Goal: Task Accomplishment & Management: Use online tool/utility

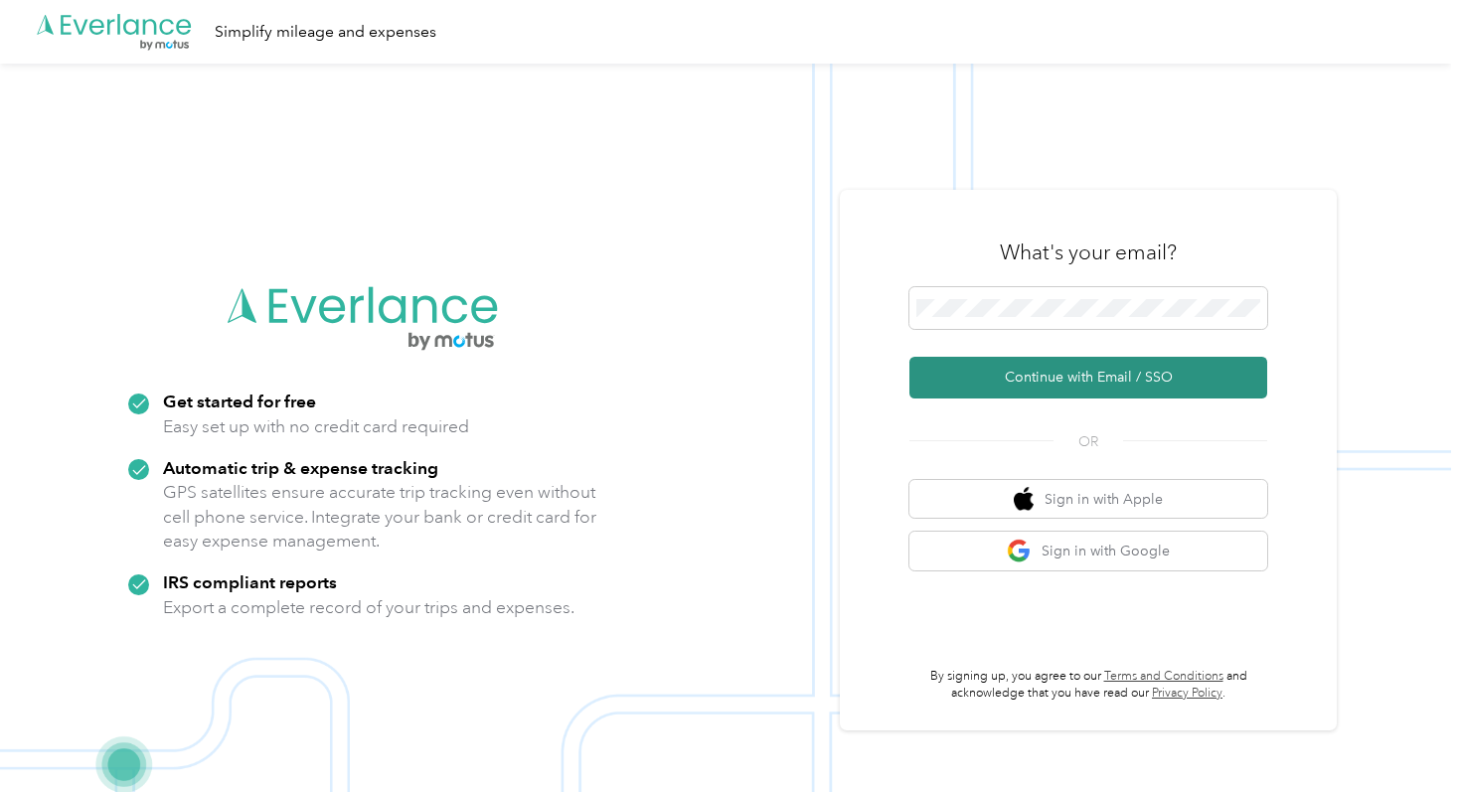
click at [1059, 382] on button "Continue with Email / SSO" at bounding box center [1088, 378] width 358 height 42
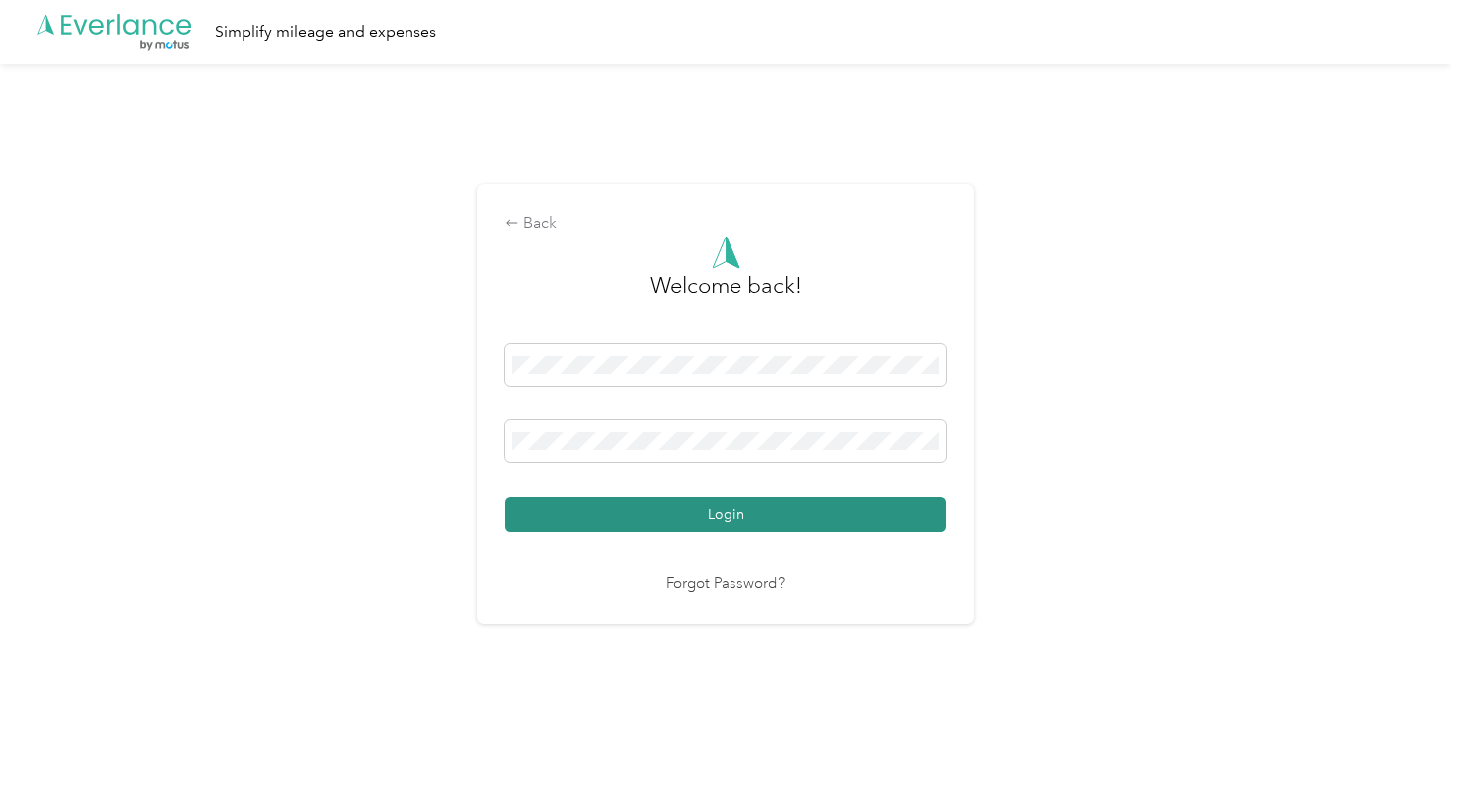
click at [877, 508] on button "Login" at bounding box center [725, 514] width 441 height 35
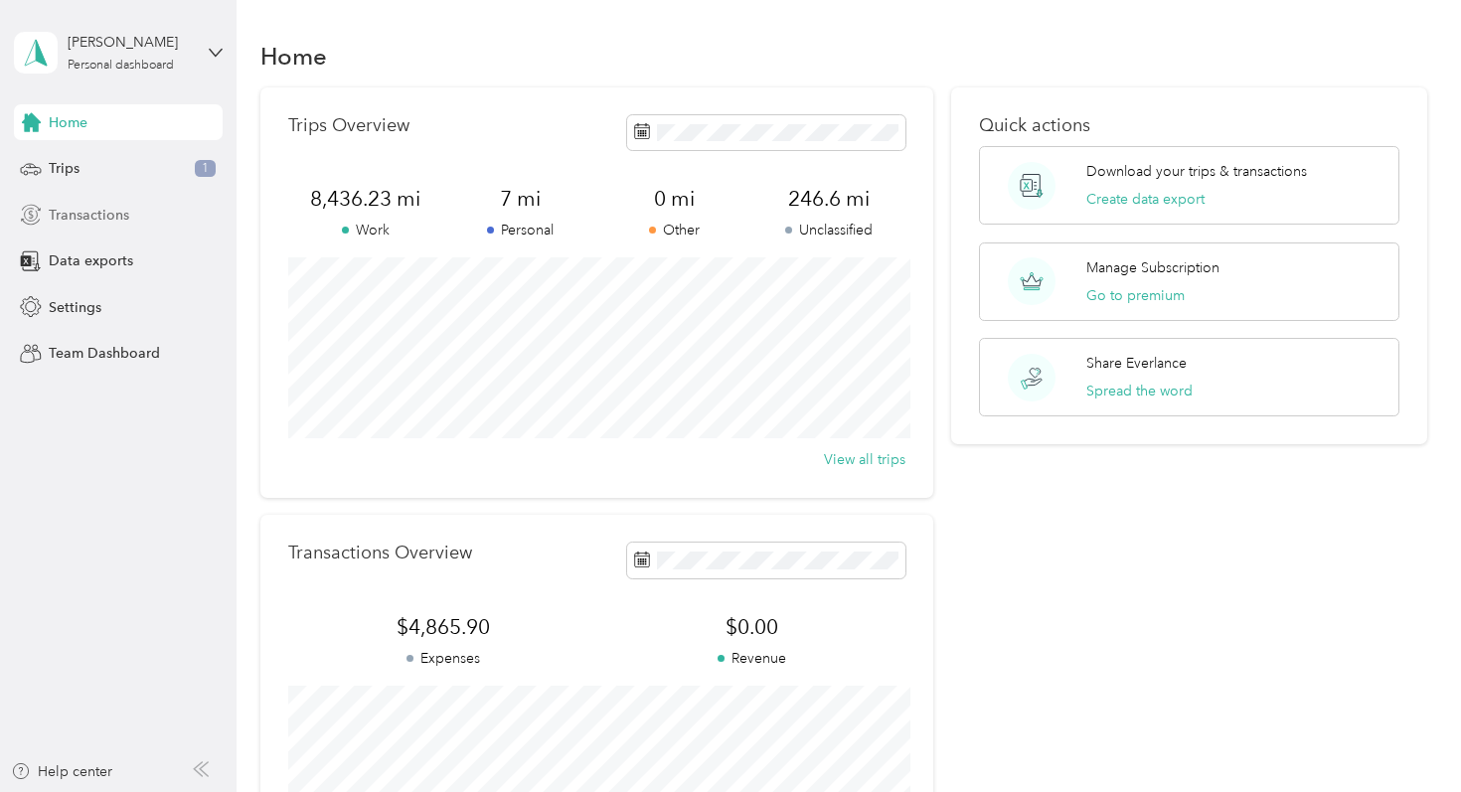
click at [112, 210] on span "Transactions" at bounding box center [89, 215] width 81 height 21
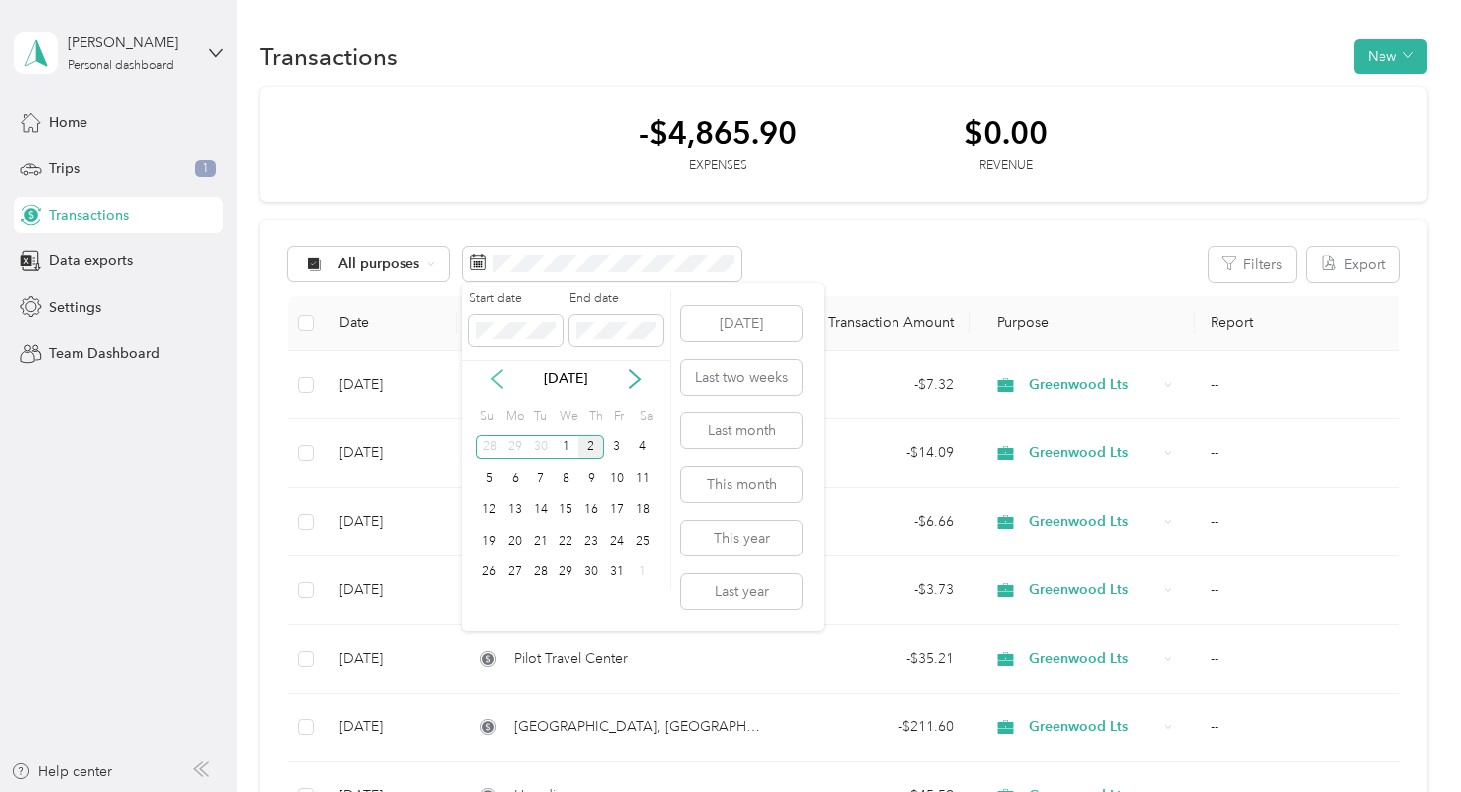
click at [494, 377] on icon at bounding box center [497, 379] width 20 height 20
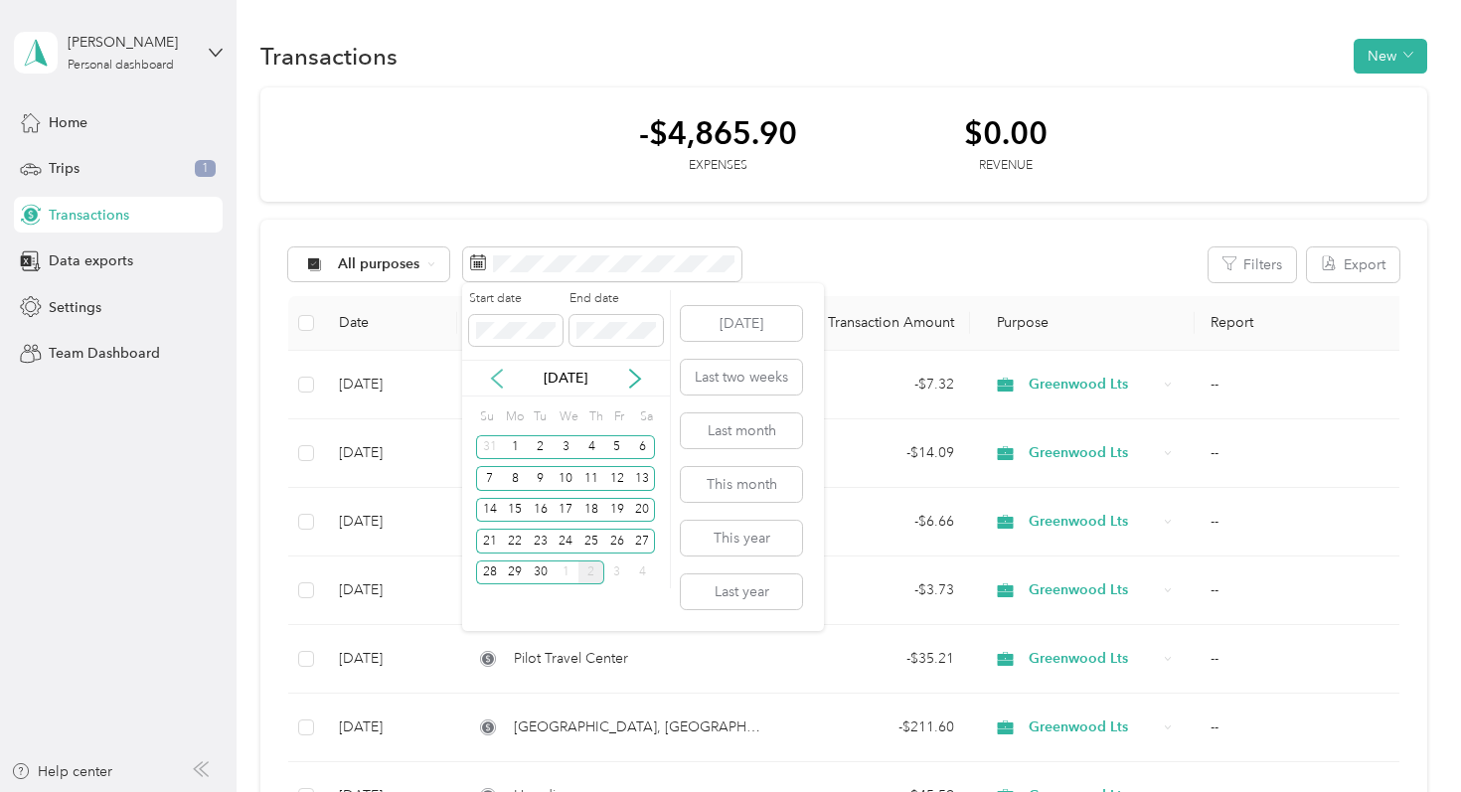
click at [498, 384] on icon at bounding box center [497, 379] width 10 height 18
click at [490, 577] on div "24" at bounding box center [489, 573] width 26 height 25
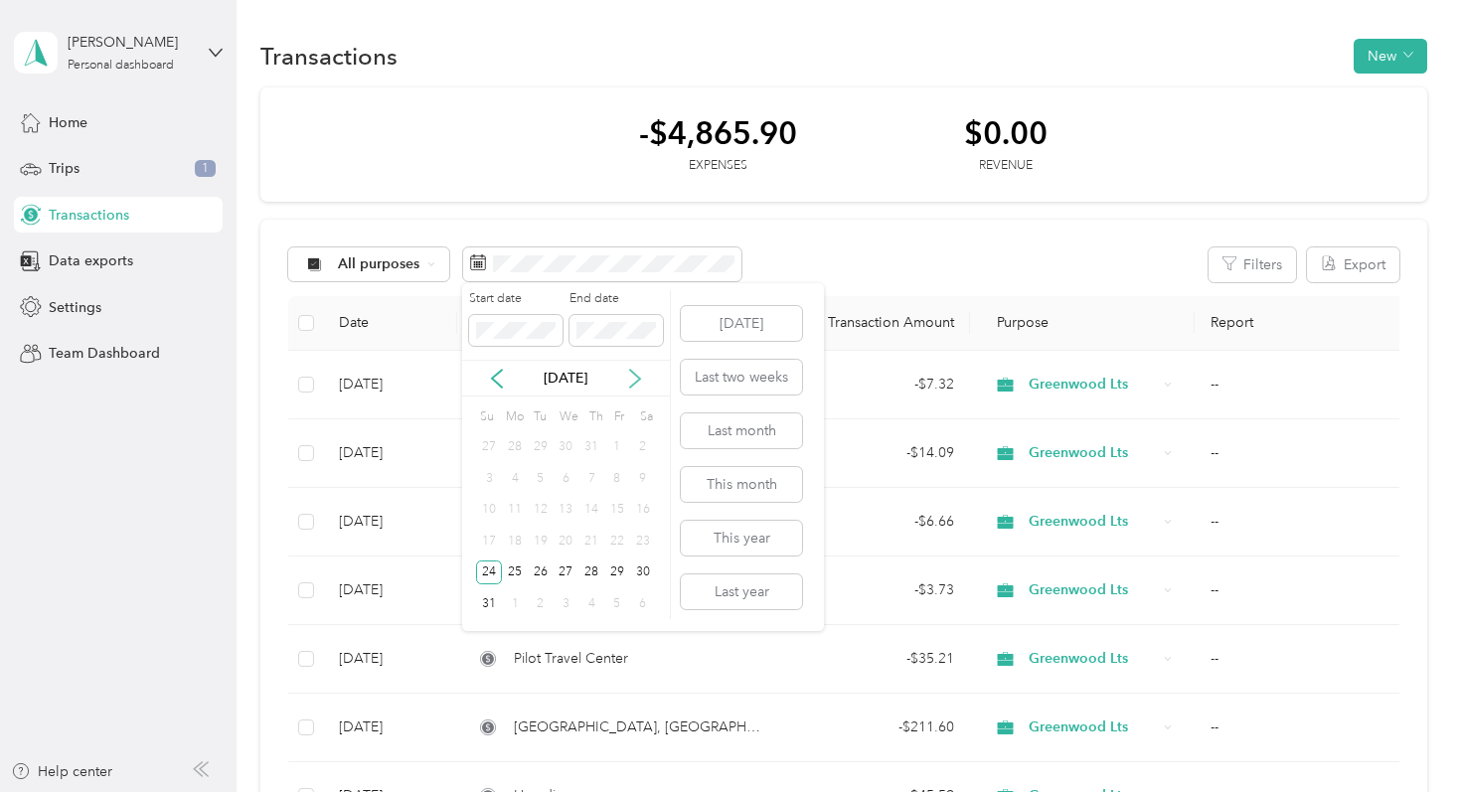
click at [638, 379] on icon at bounding box center [635, 379] width 10 height 18
click at [502, 378] on icon at bounding box center [497, 379] width 20 height 20
click at [547, 578] on div "30" at bounding box center [541, 573] width 26 height 25
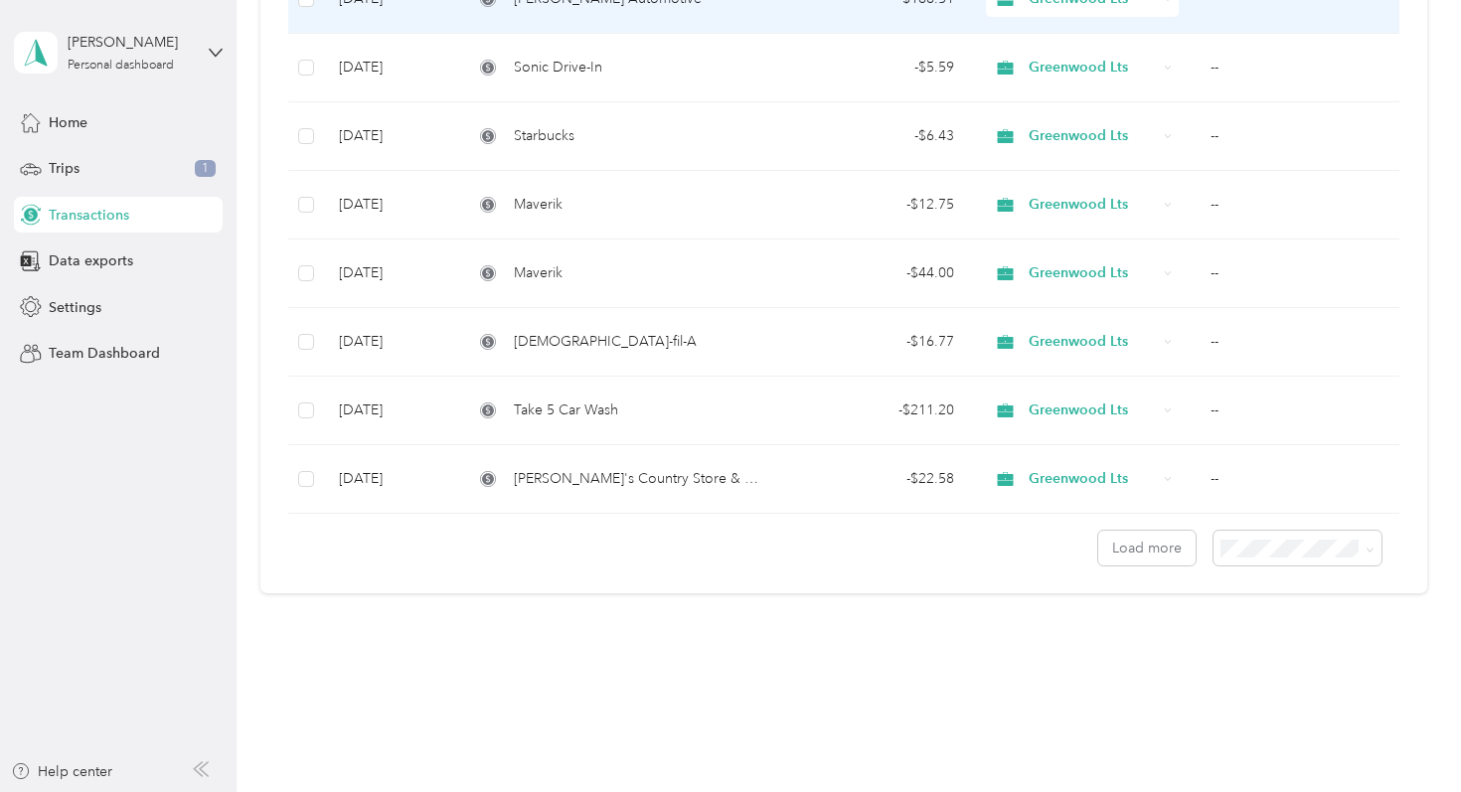
scroll to position [1558, 0]
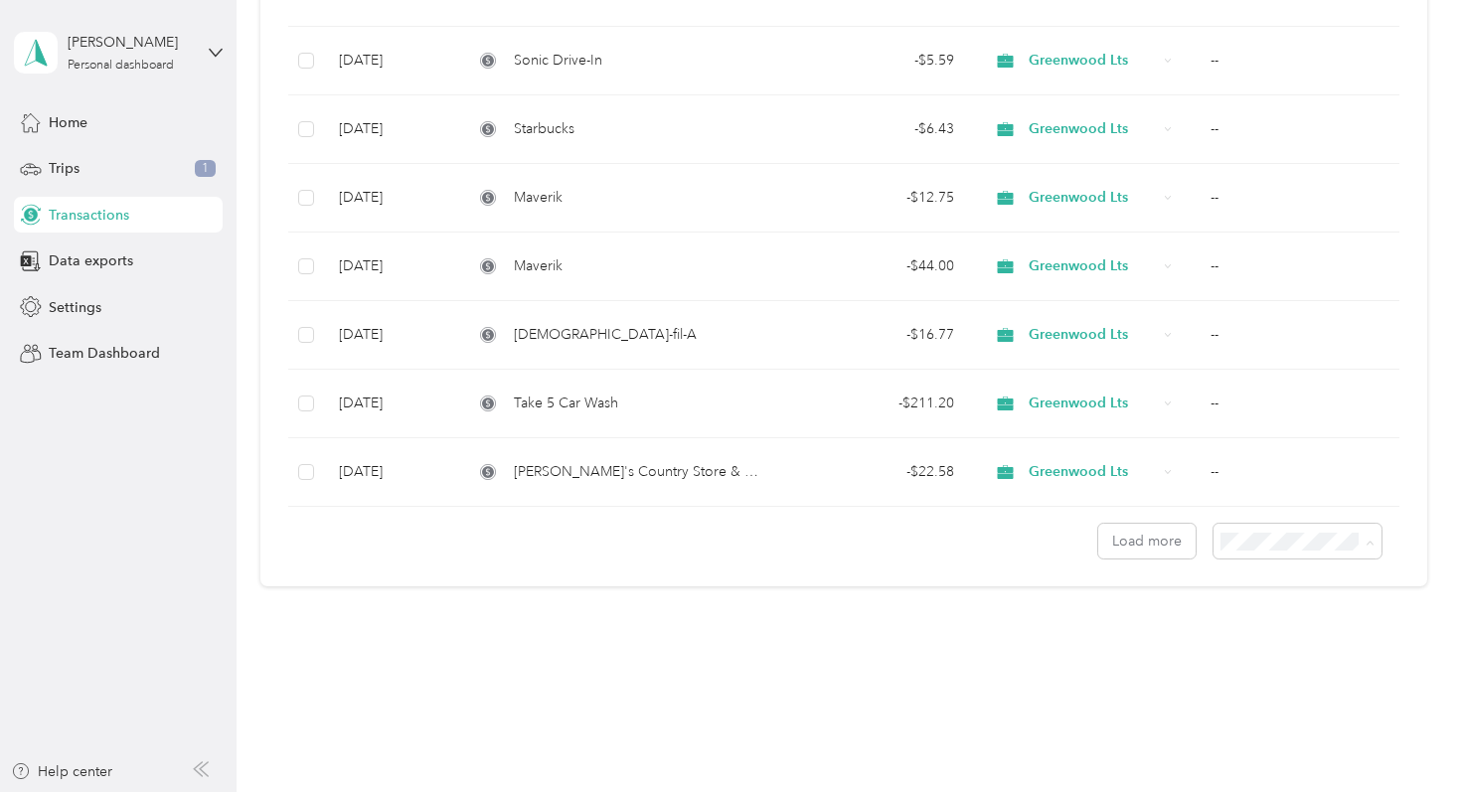
click at [1258, 610] on span "50 per load" at bounding box center [1274, 612] width 74 height 17
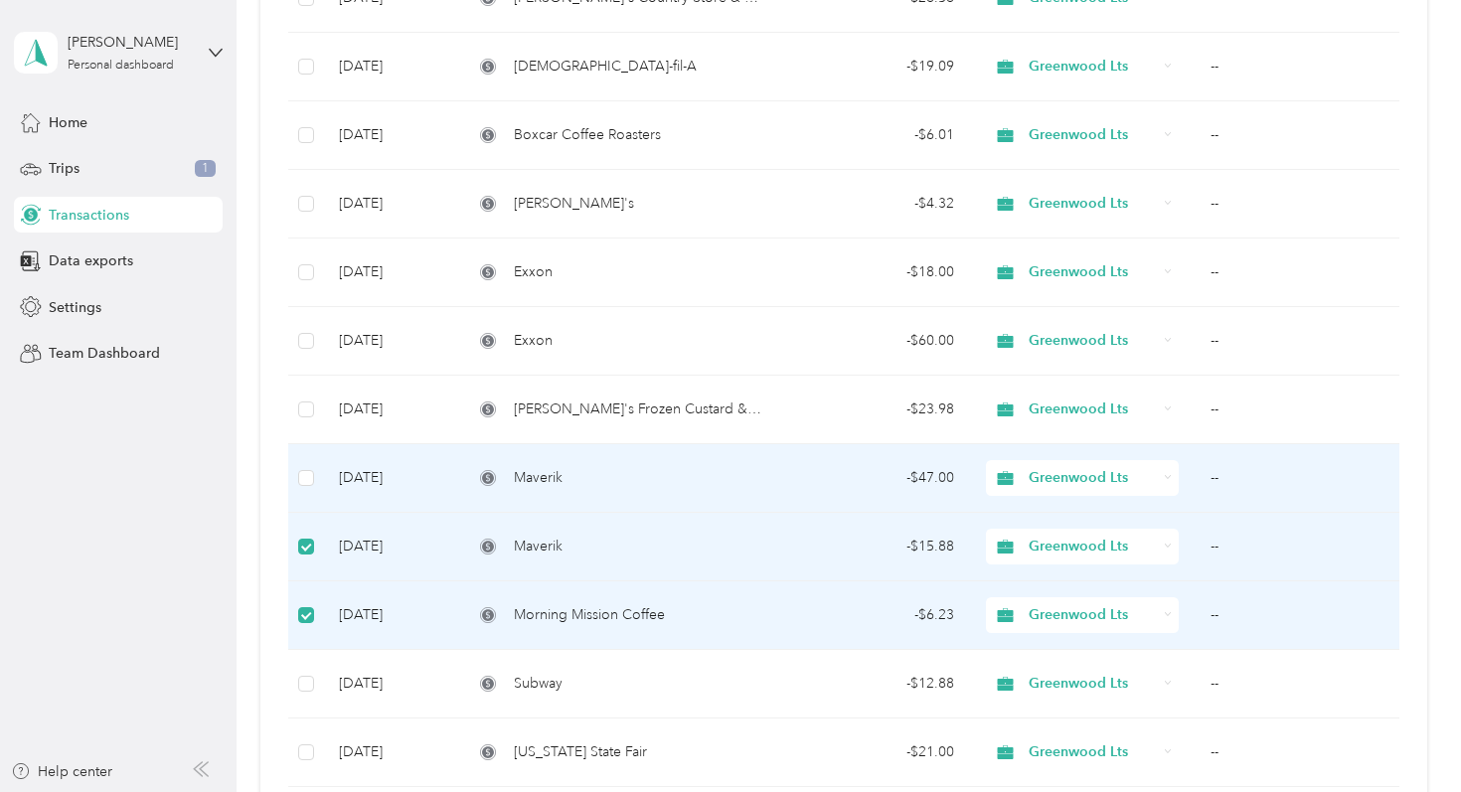
scroll to position [2106, 0]
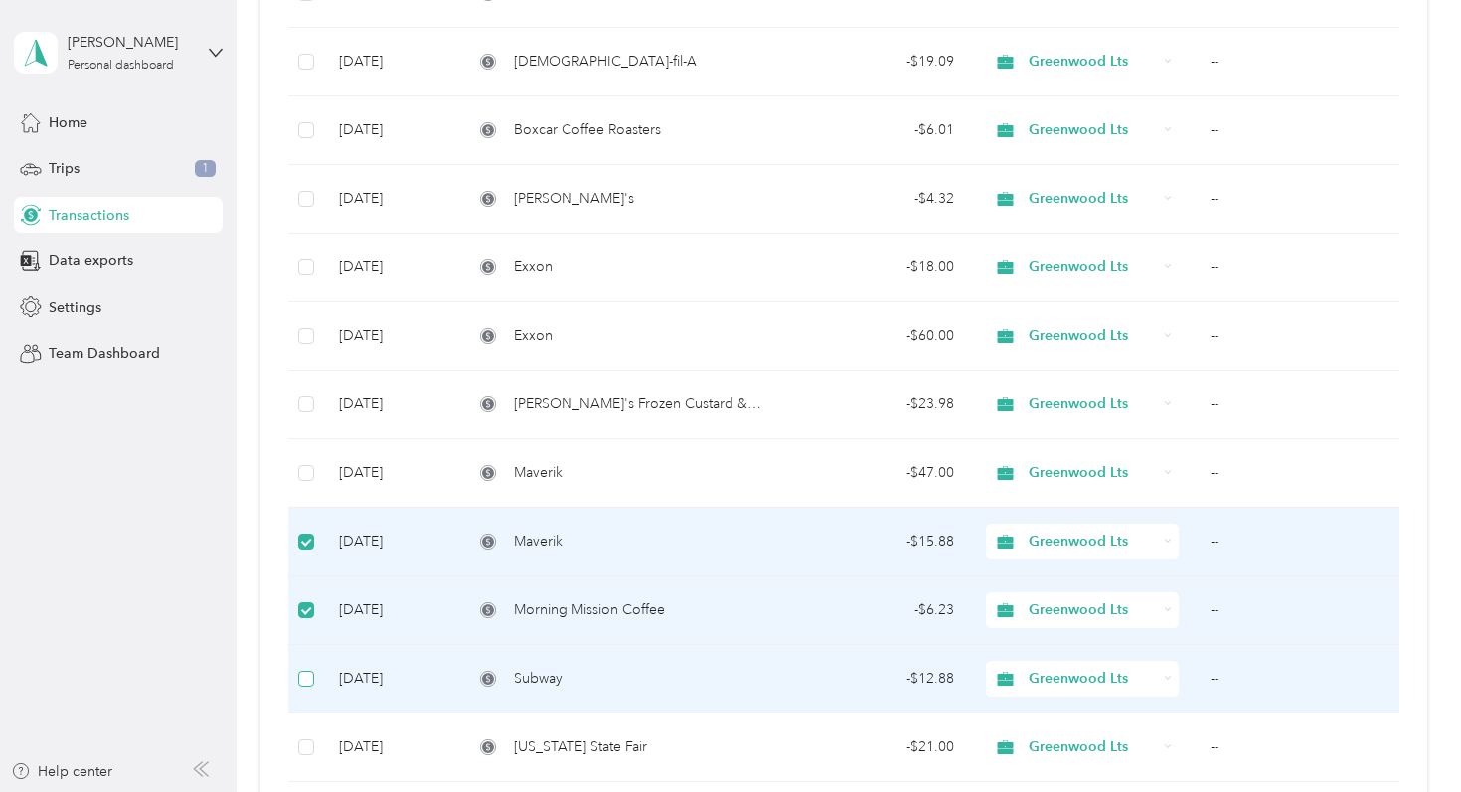
click at [310, 686] on label at bounding box center [306, 679] width 16 height 22
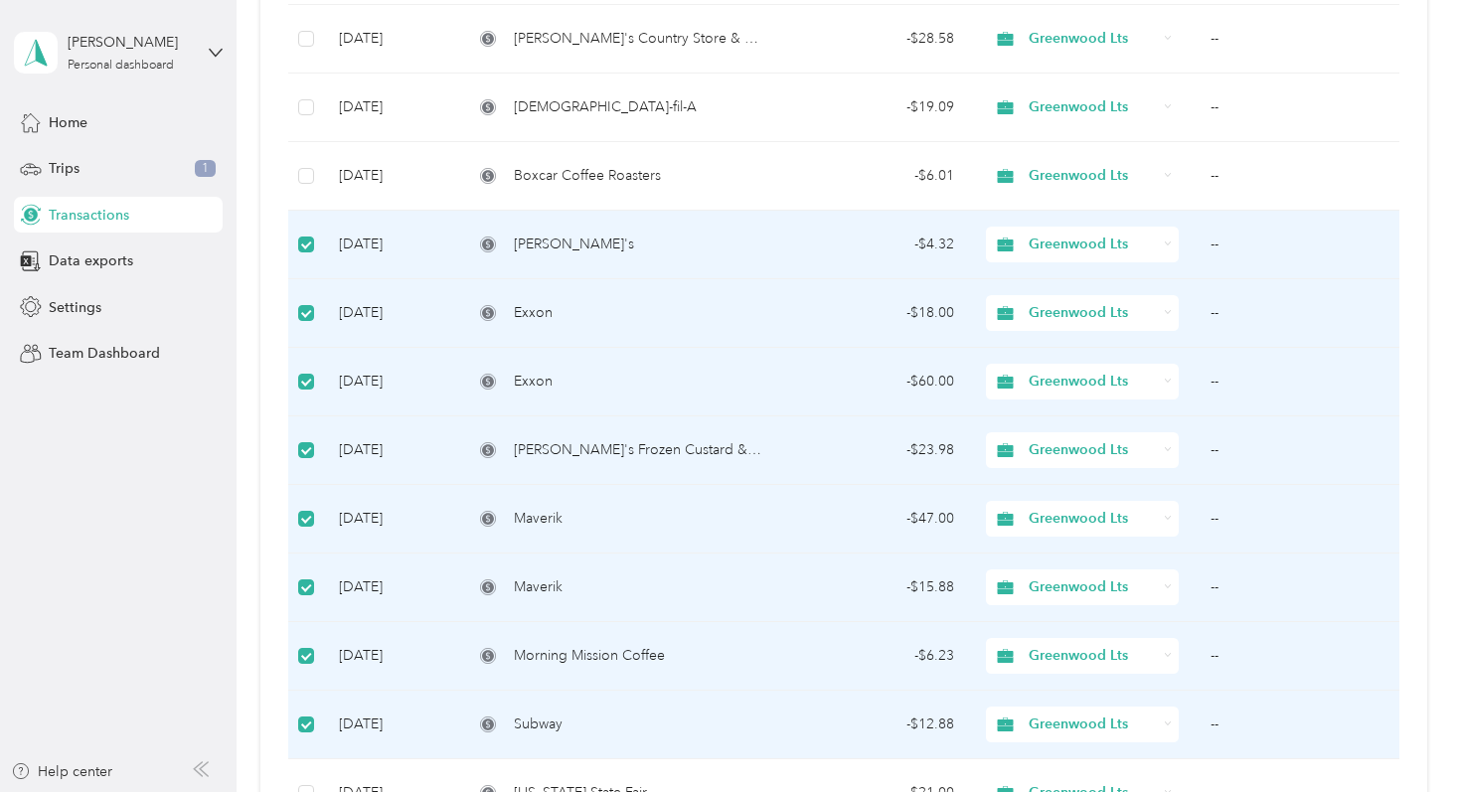
scroll to position [2053, 0]
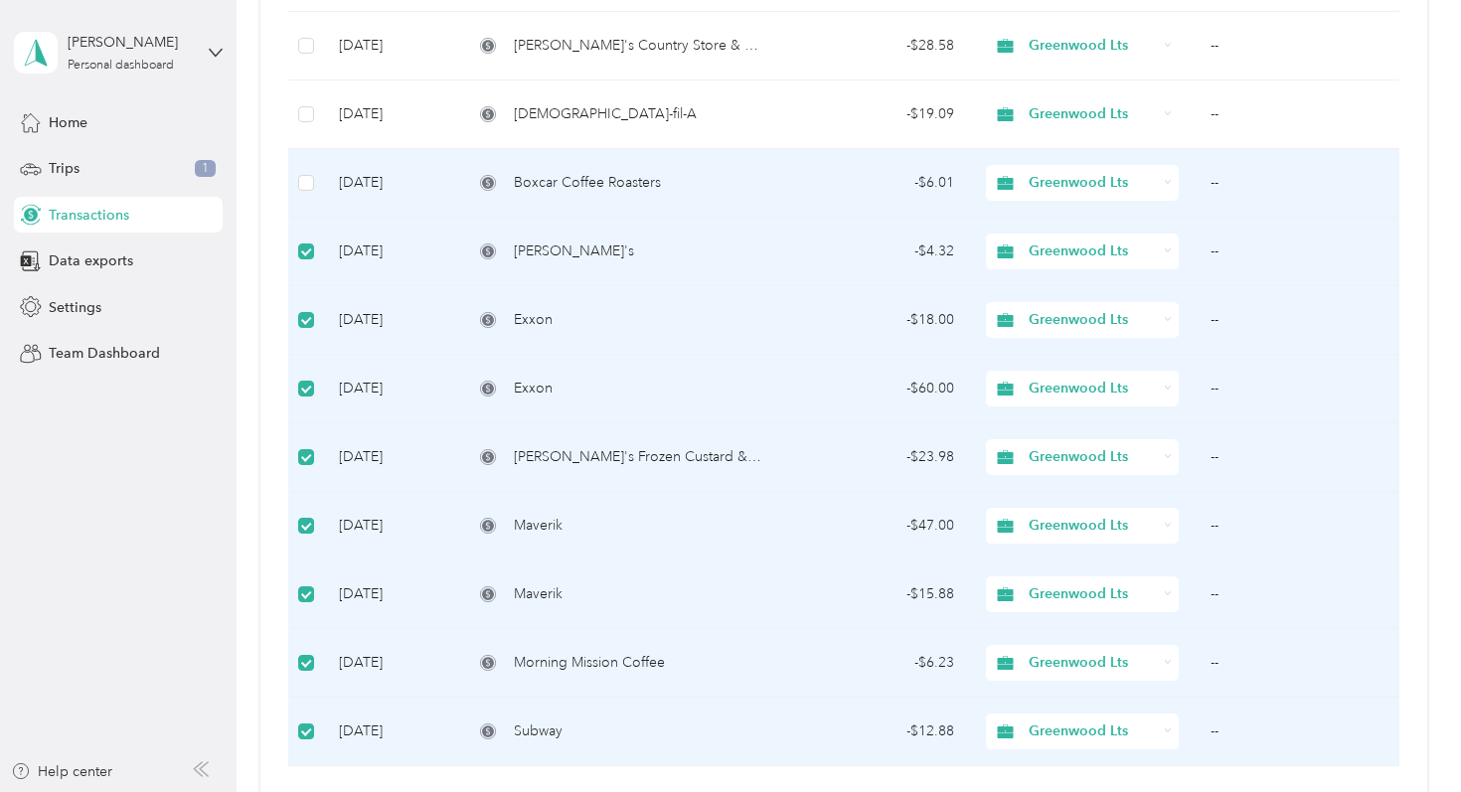
click at [314, 189] on td at bounding box center [305, 183] width 34 height 69
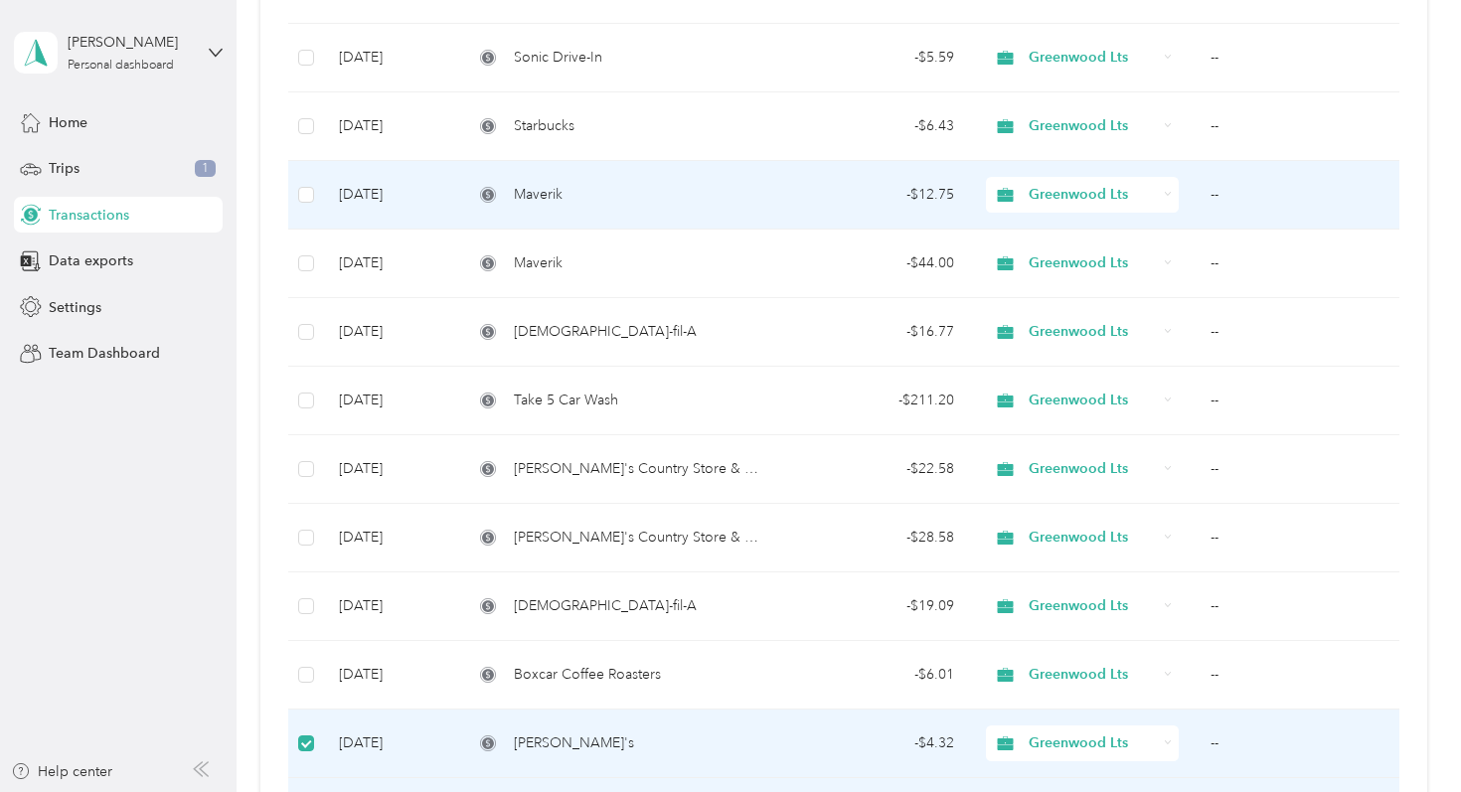
scroll to position [1580, 0]
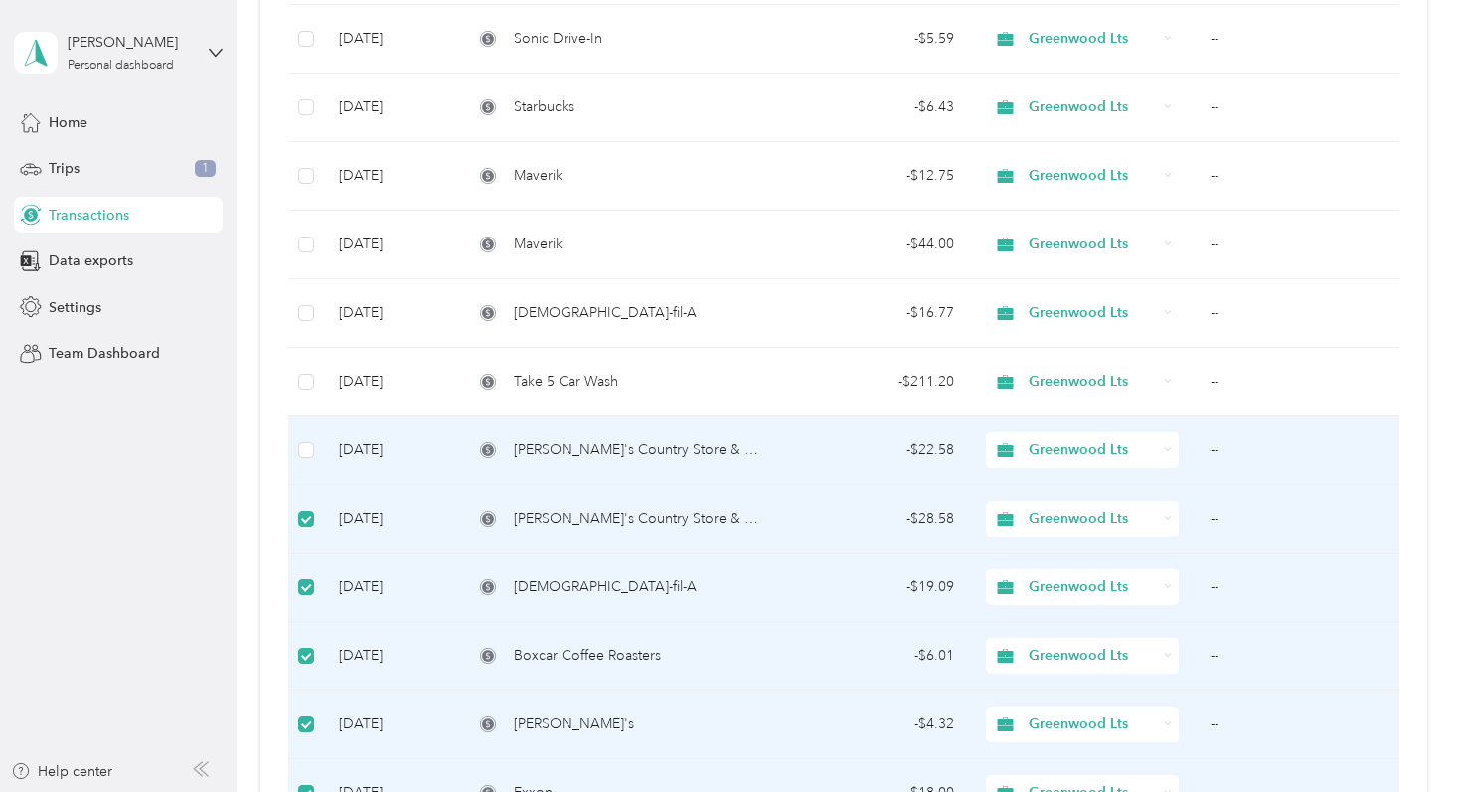
click at [314, 443] on td at bounding box center [305, 450] width 34 height 69
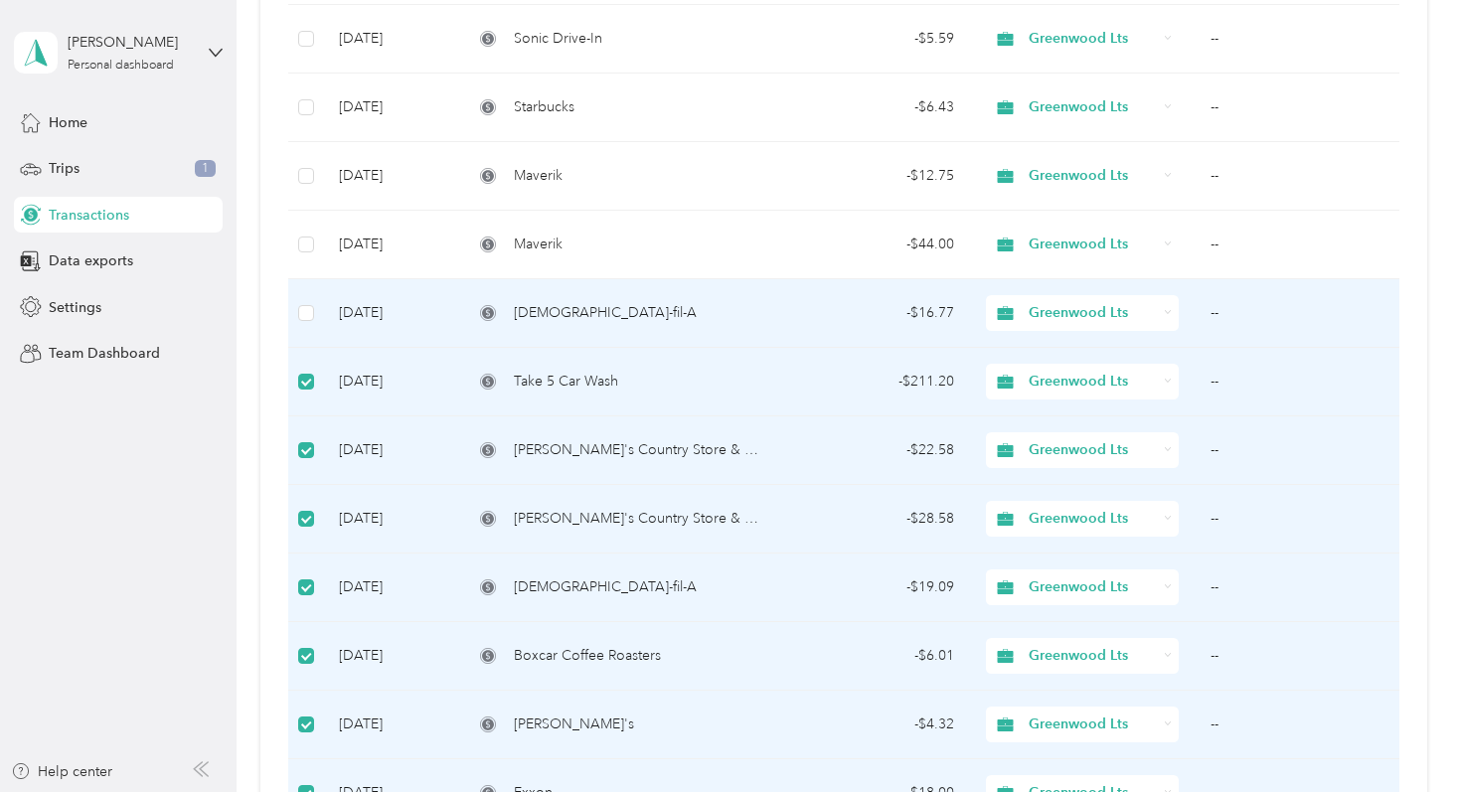
click at [315, 315] on td at bounding box center [305, 313] width 34 height 69
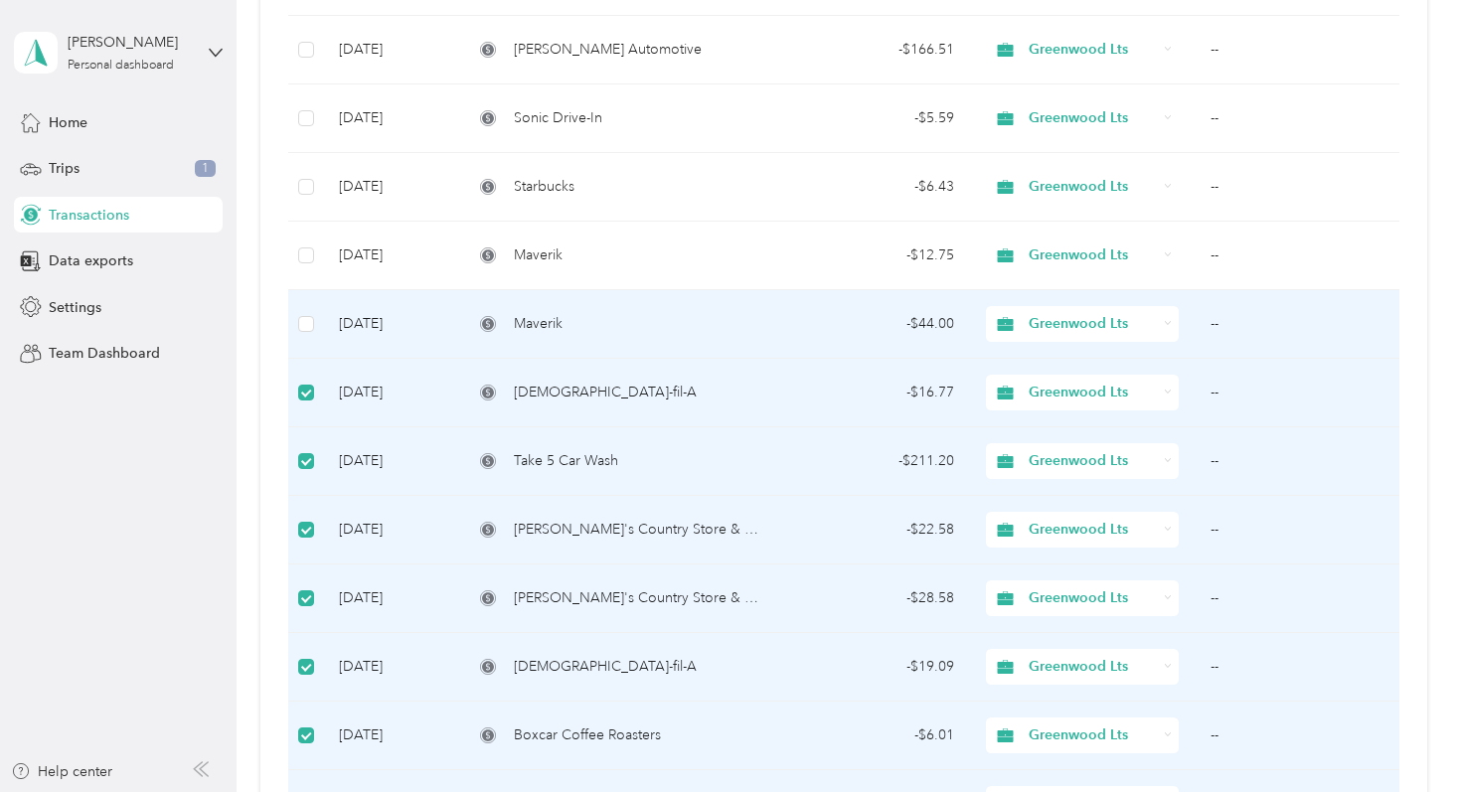
scroll to position [1493, 0]
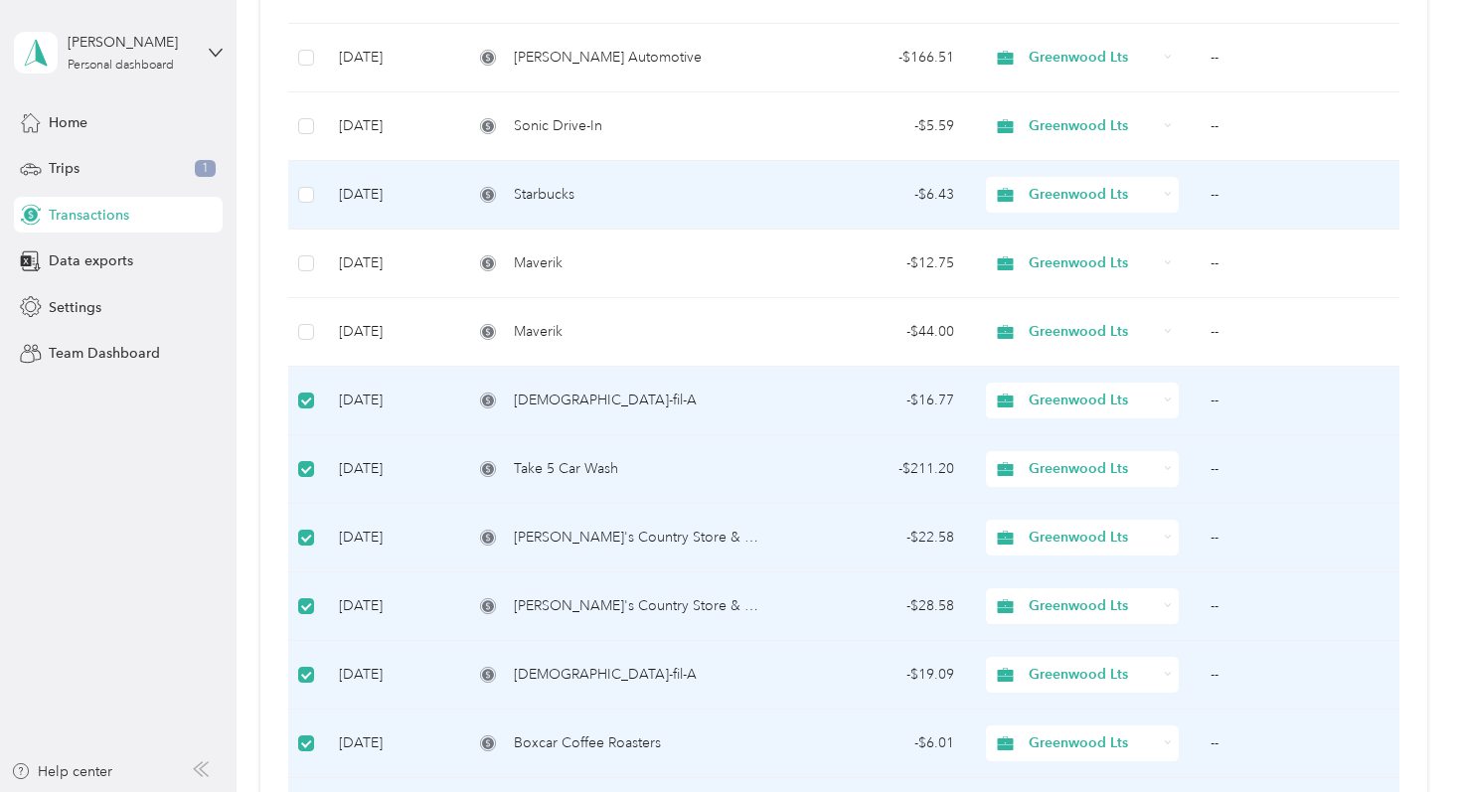
click at [305, 206] on td at bounding box center [305, 195] width 34 height 69
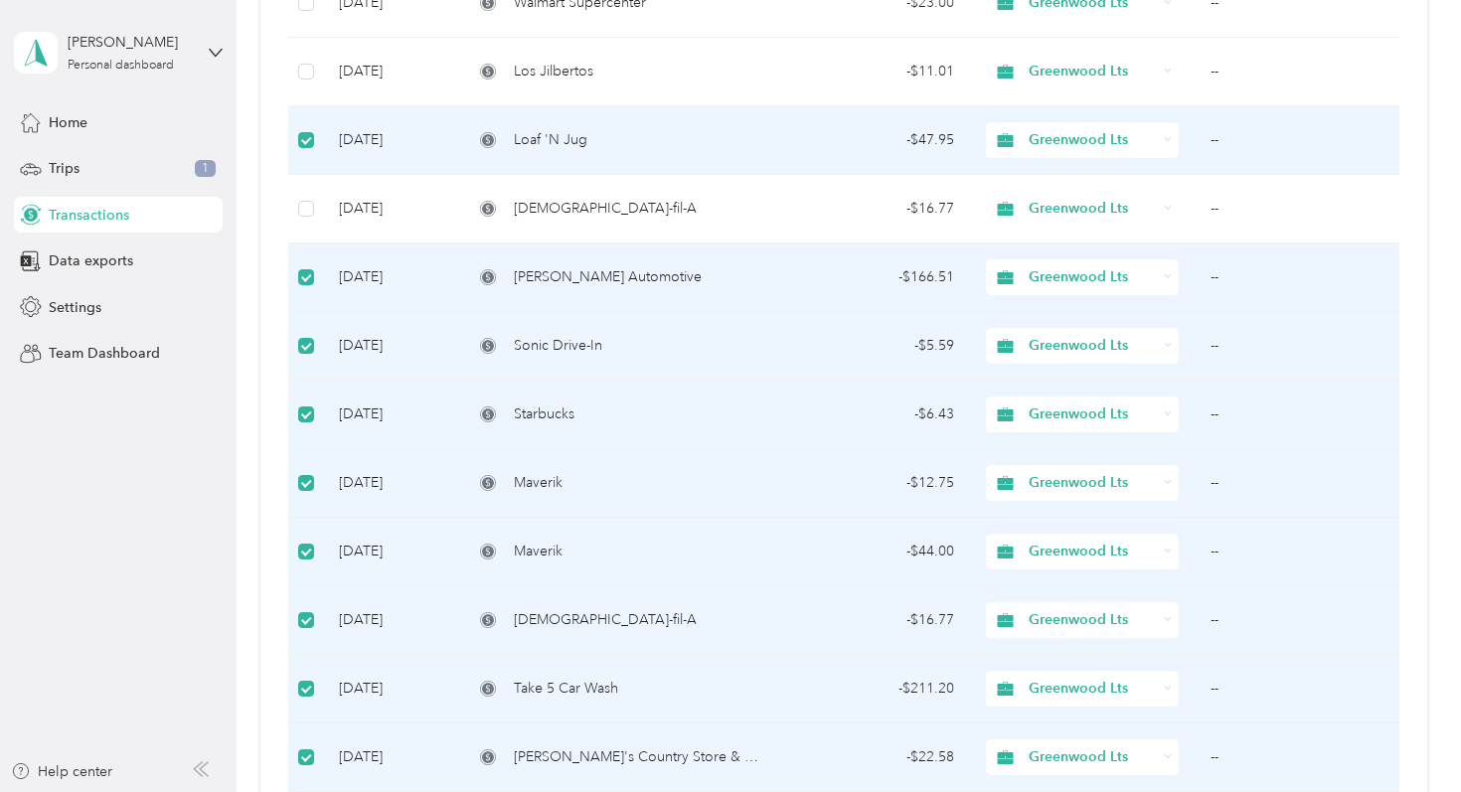
scroll to position [1267, 0]
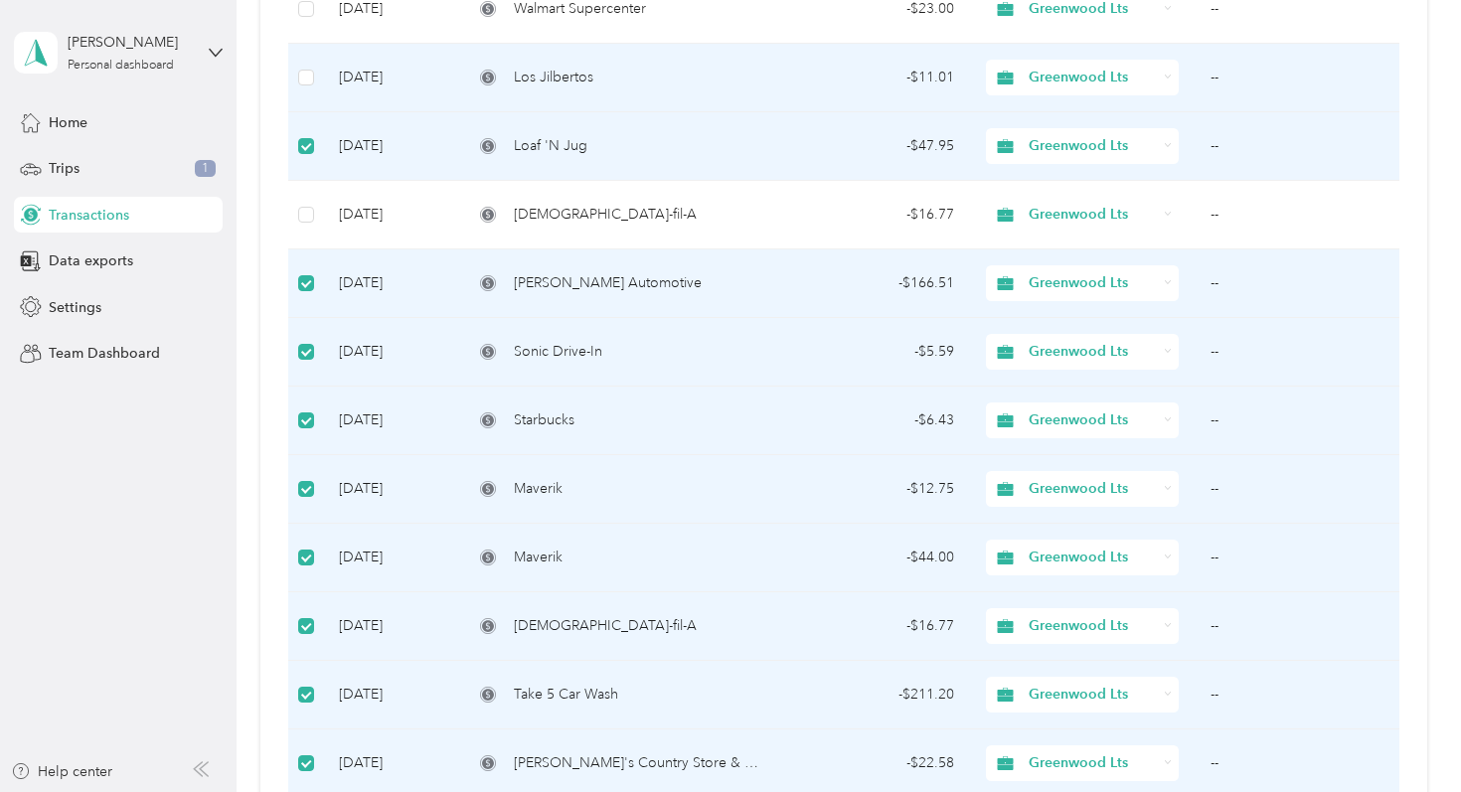
click at [314, 79] on td at bounding box center [305, 78] width 34 height 69
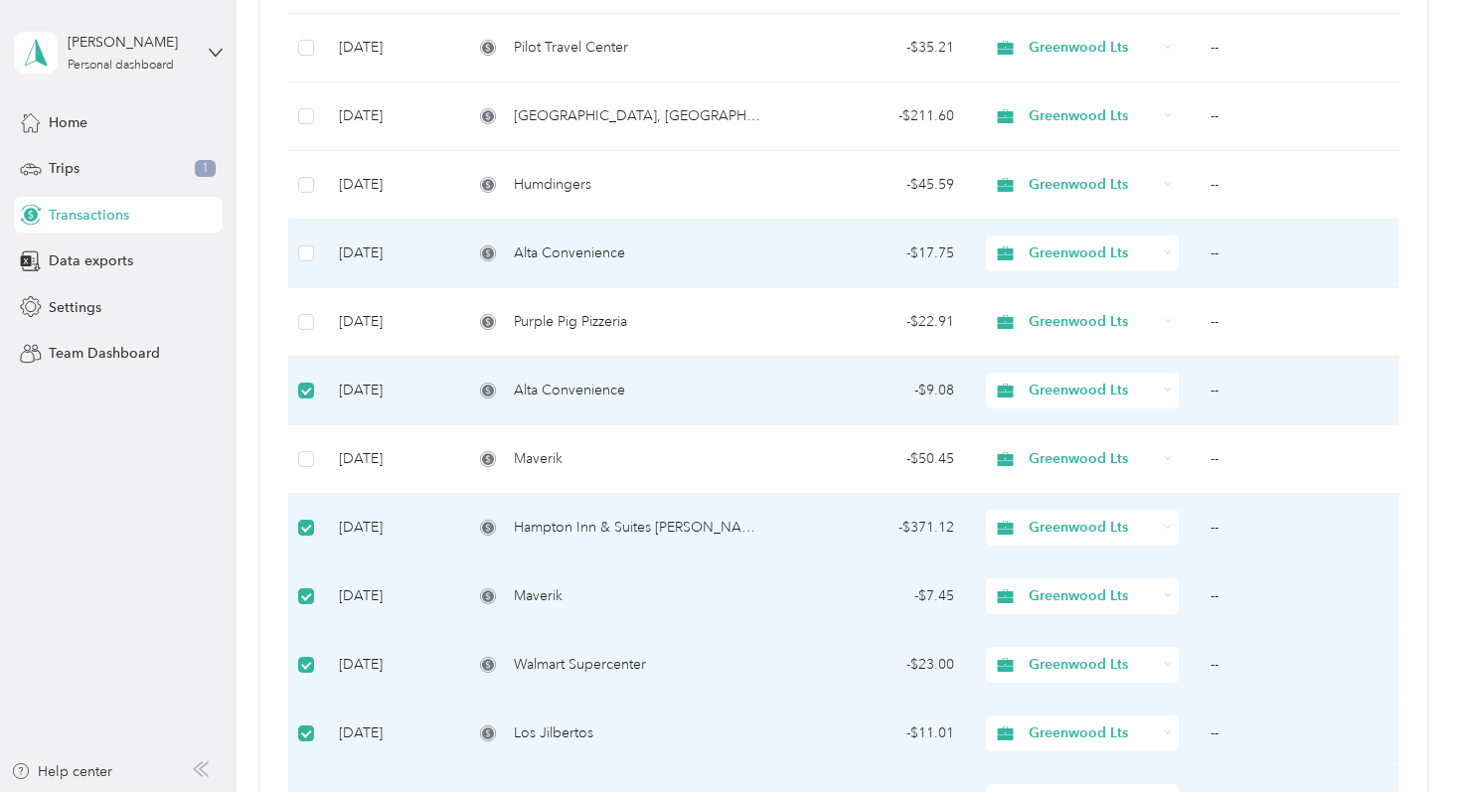
scroll to position [604, 0]
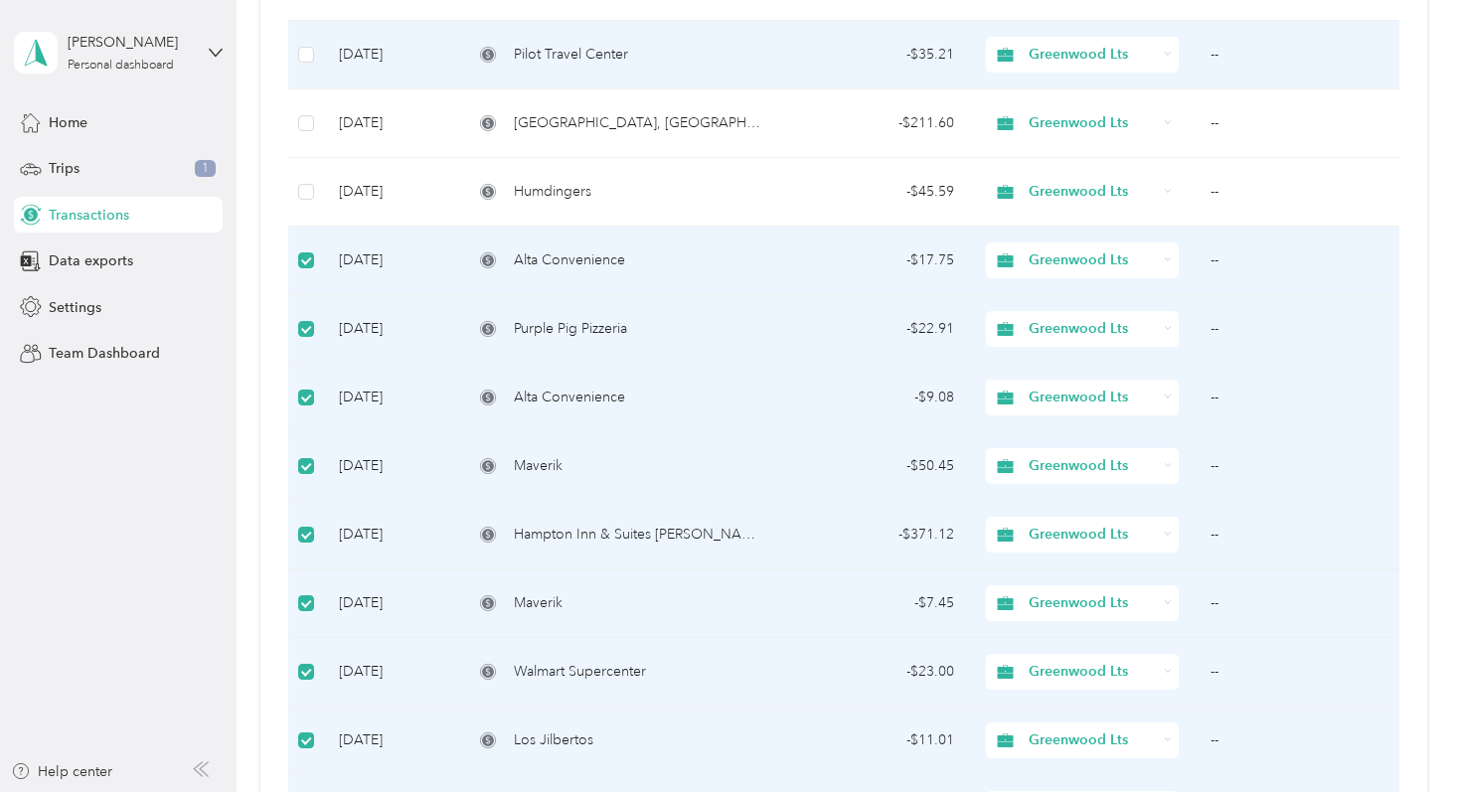
click at [313, 53] on td at bounding box center [305, 55] width 34 height 69
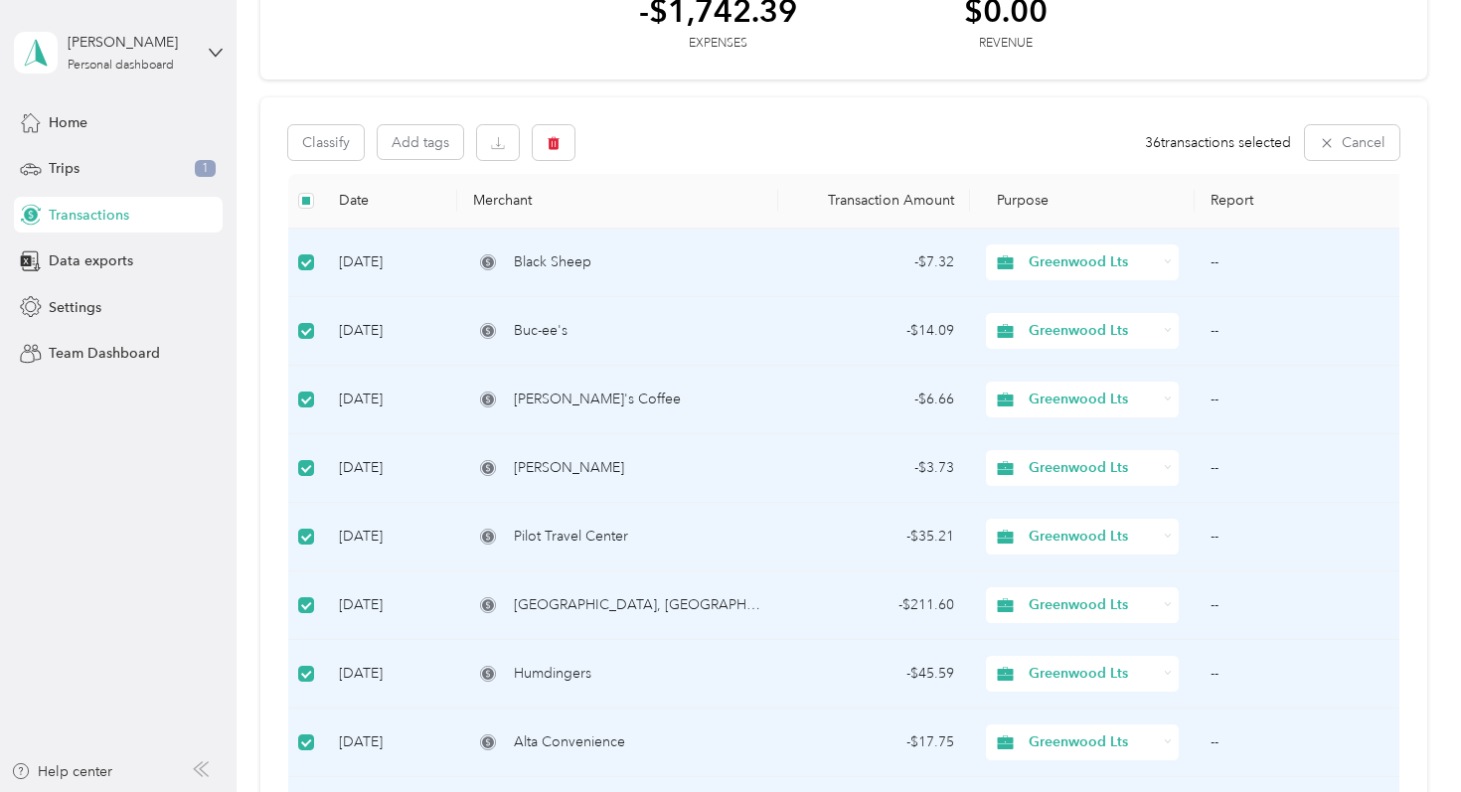
scroll to position [108, 0]
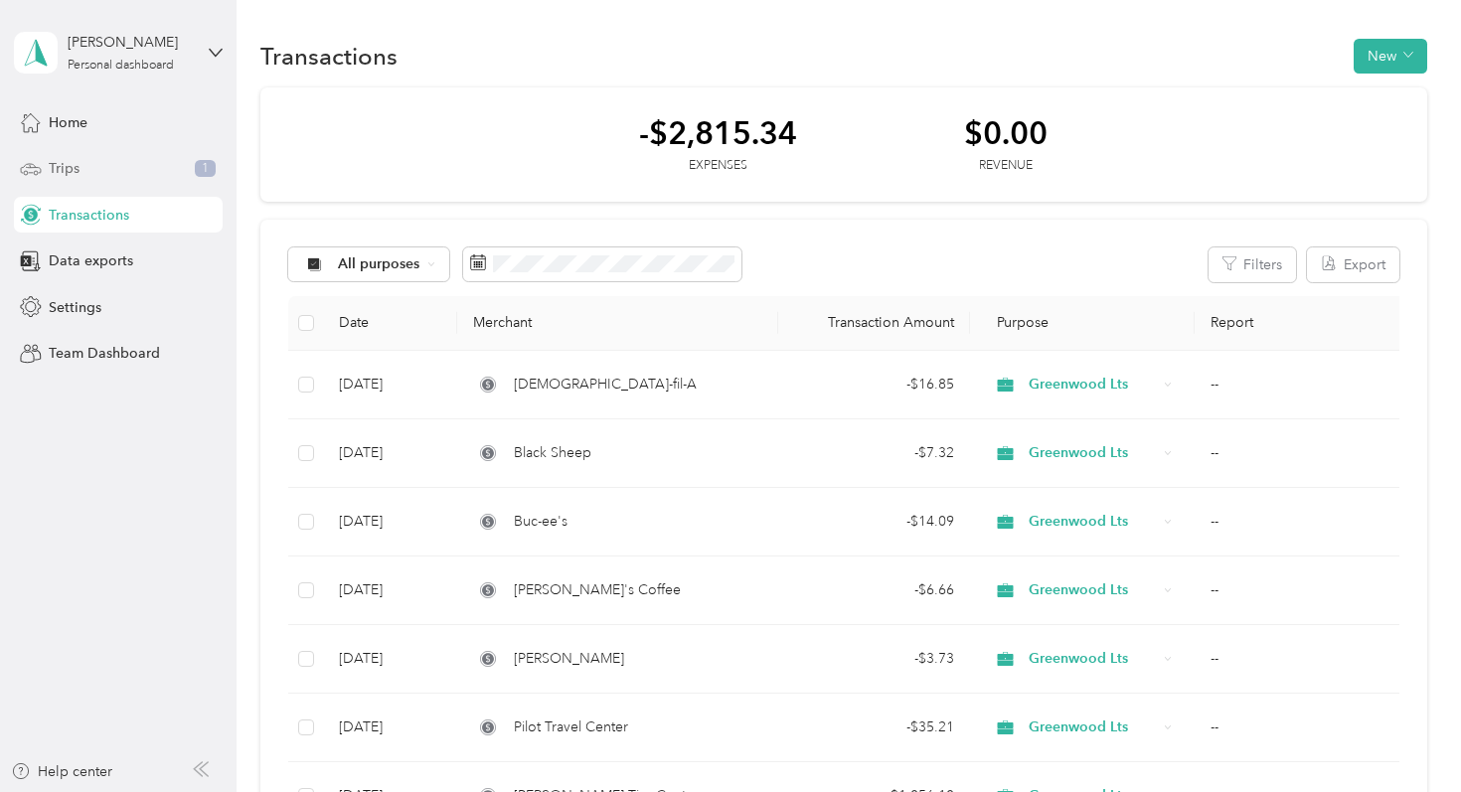
click at [85, 174] on div "Trips 1" at bounding box center [118, 169] width 209 height 36
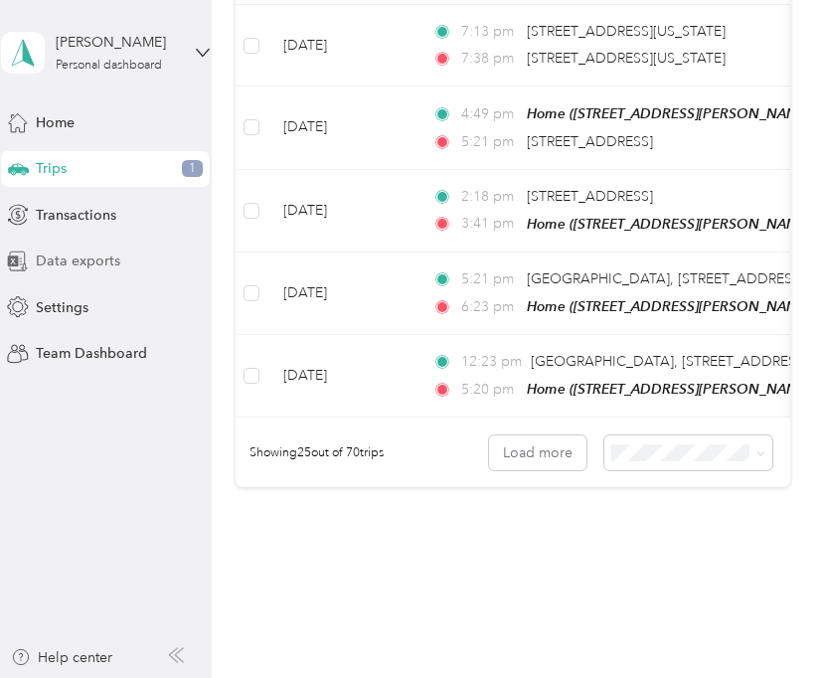
scroll to position [2114, 0]
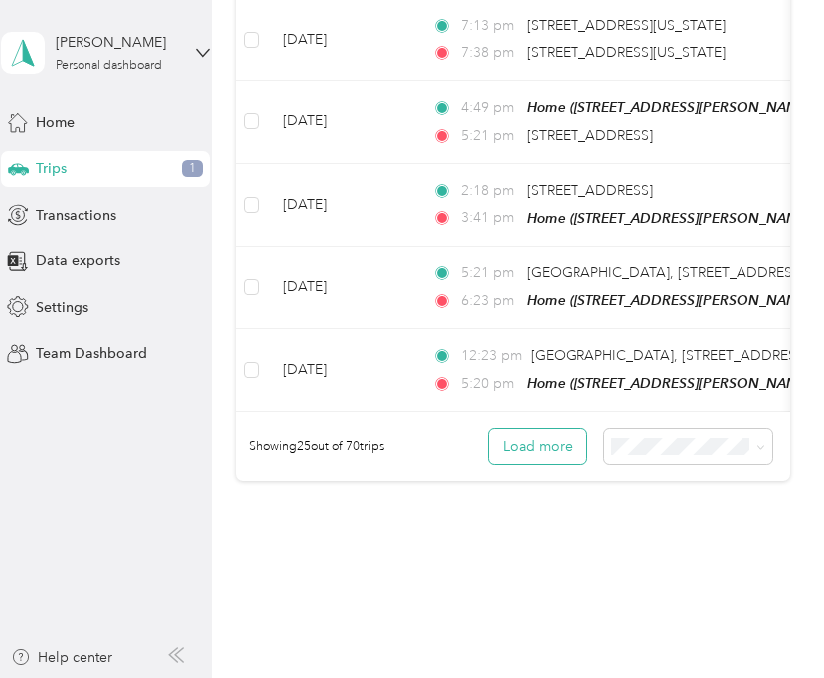
click at [549, 436] on button "Load more" at bounding box center [537, 446] width 97 height 35
click at [654, 502] on div "50 per load" at bounding box center [698, 512] width 141 height 21
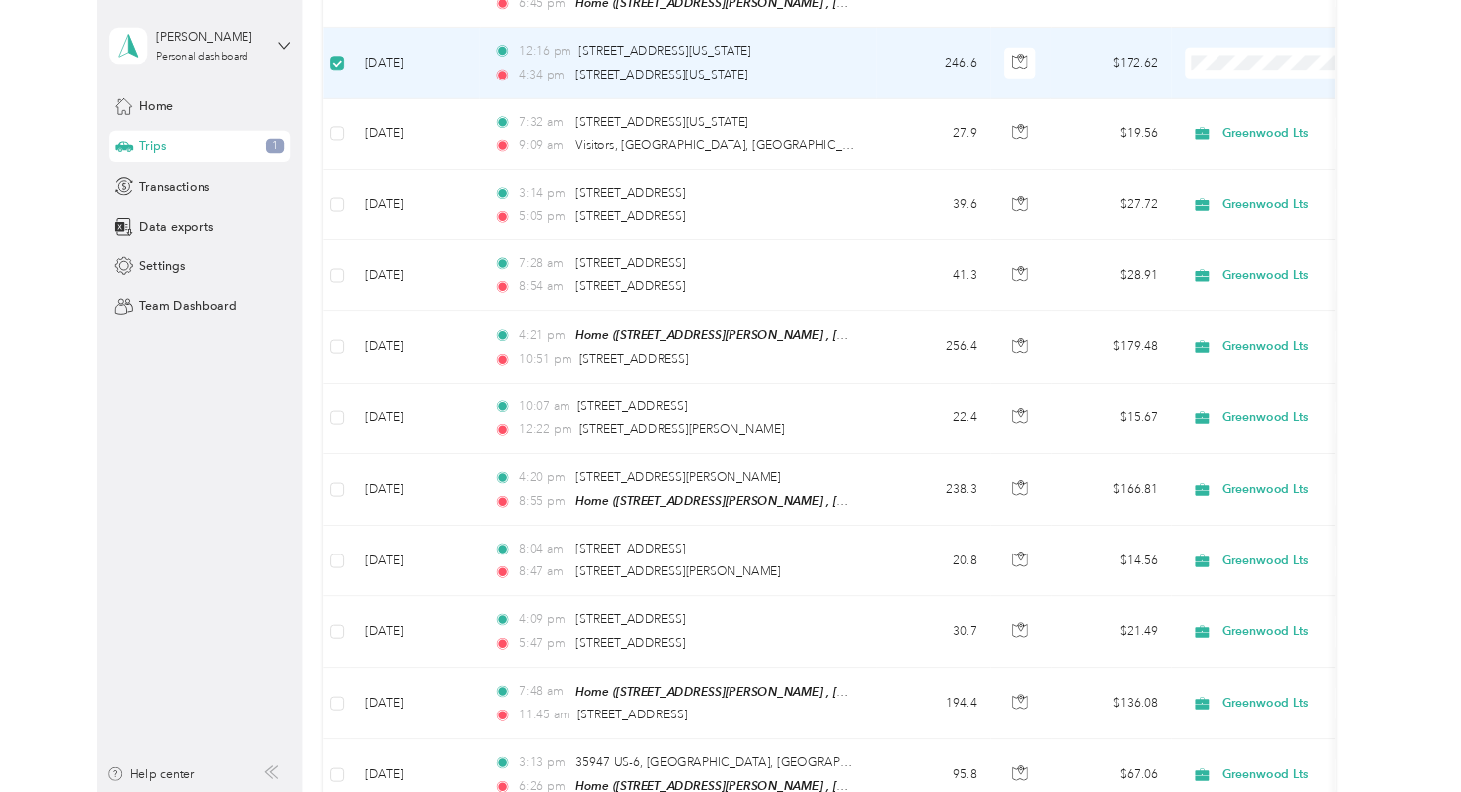
scroll to position [293, 0]
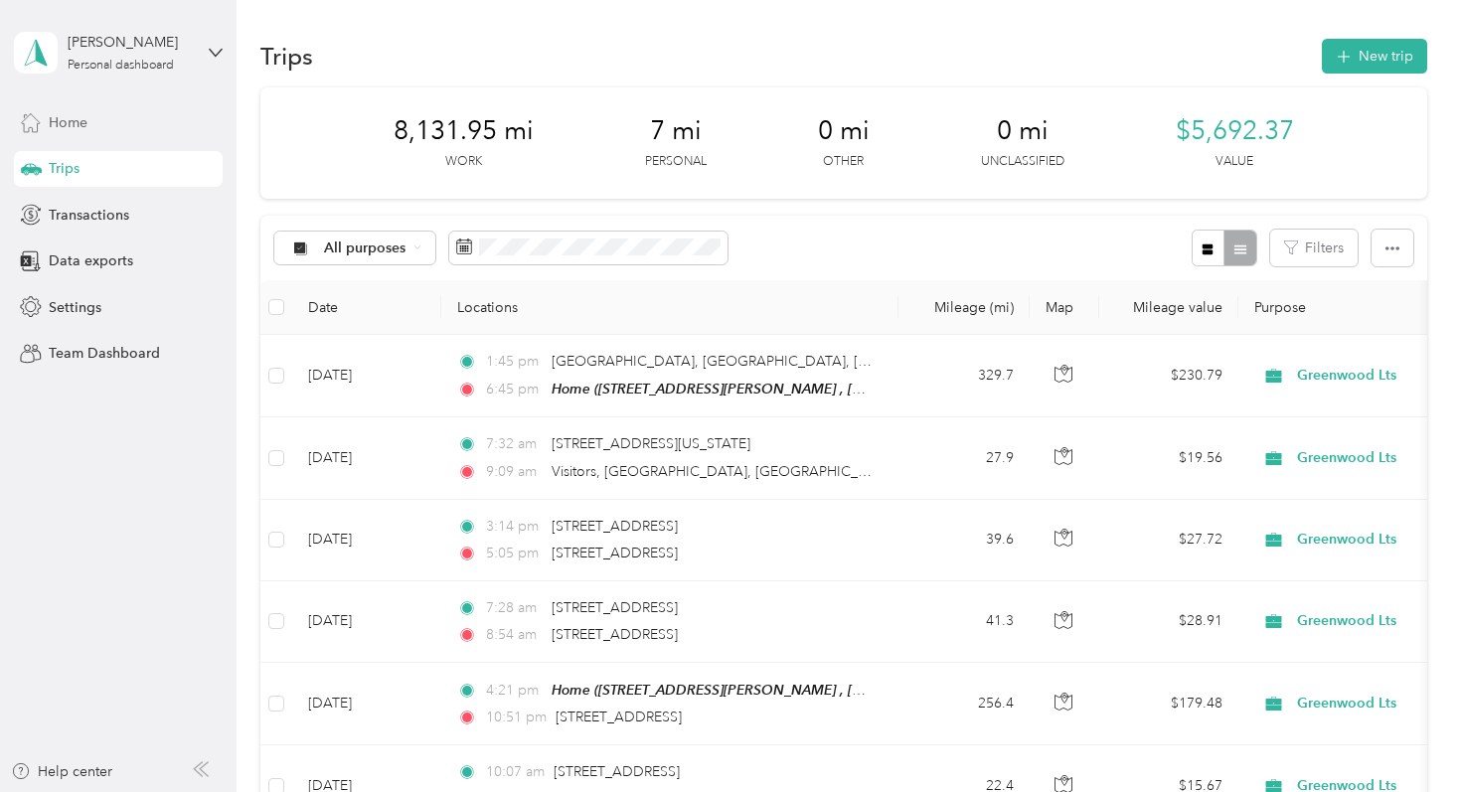
click at [116, 124] on div "Home" at bounding box center [118, 122] width 209 height 36
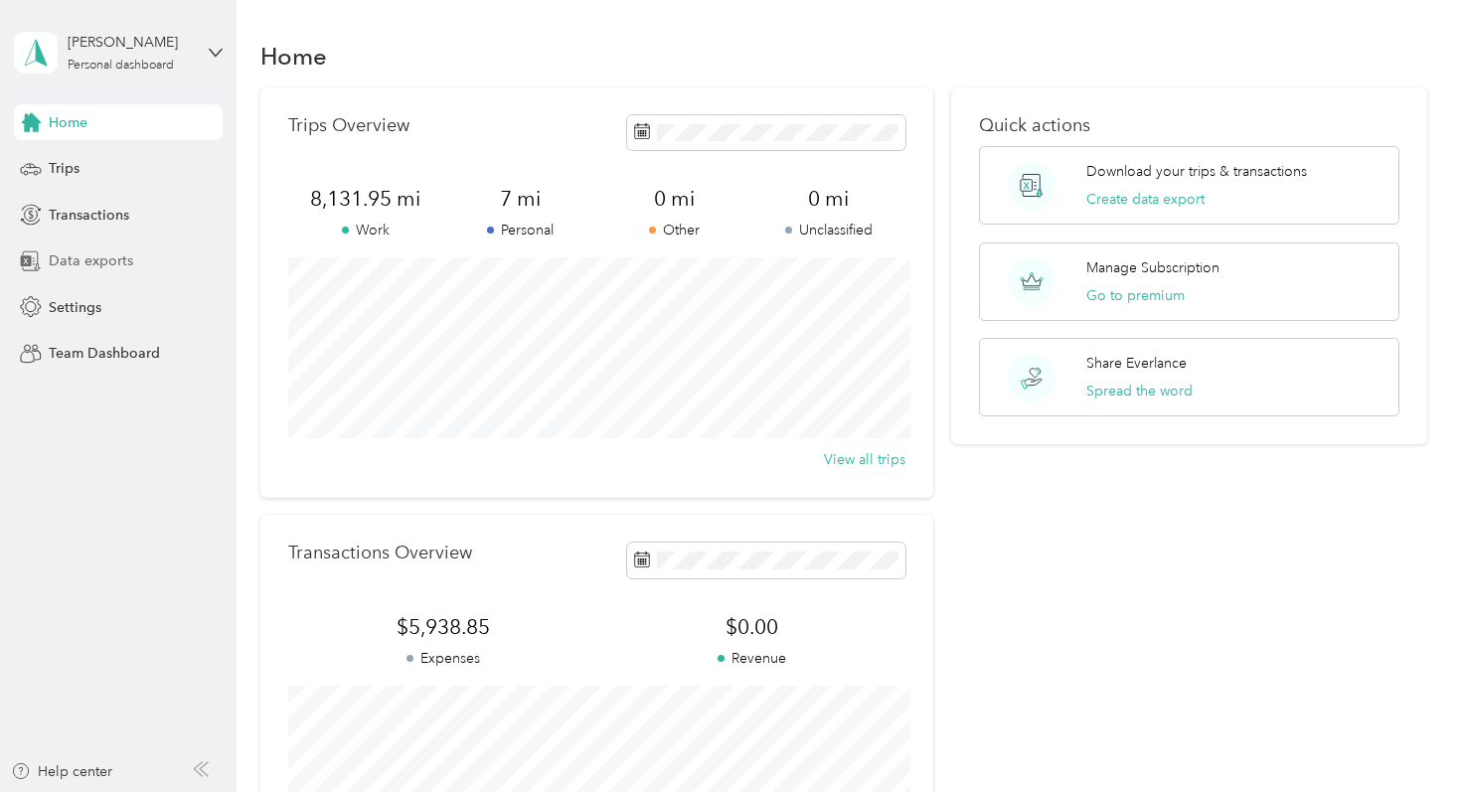
click at [117, 263] on span "Data exports" at bounding box center [91, 260] width 84 height 21
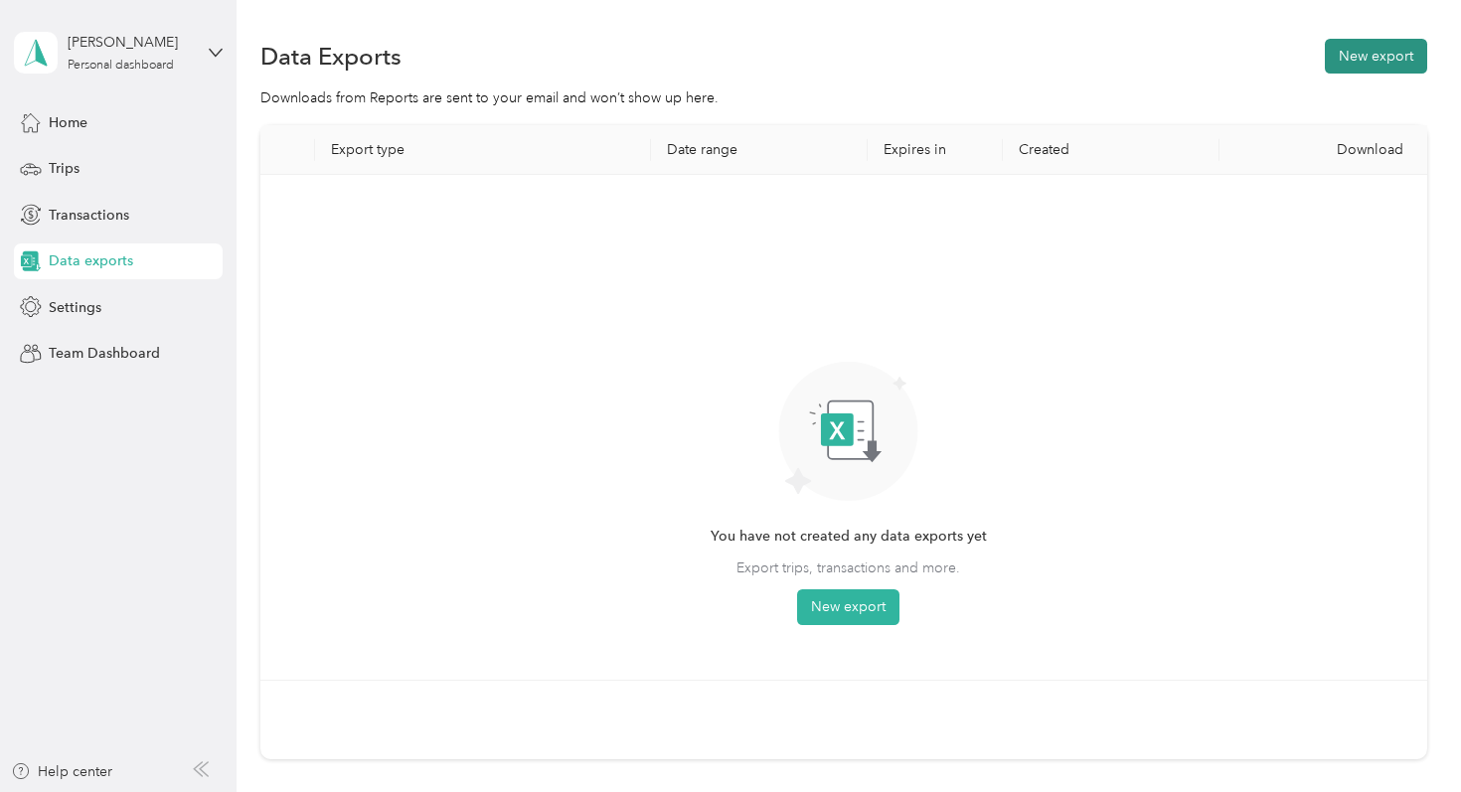
click at [1393, 51] on button "New export" at bounding box center [1376, 56] width 102 height 35
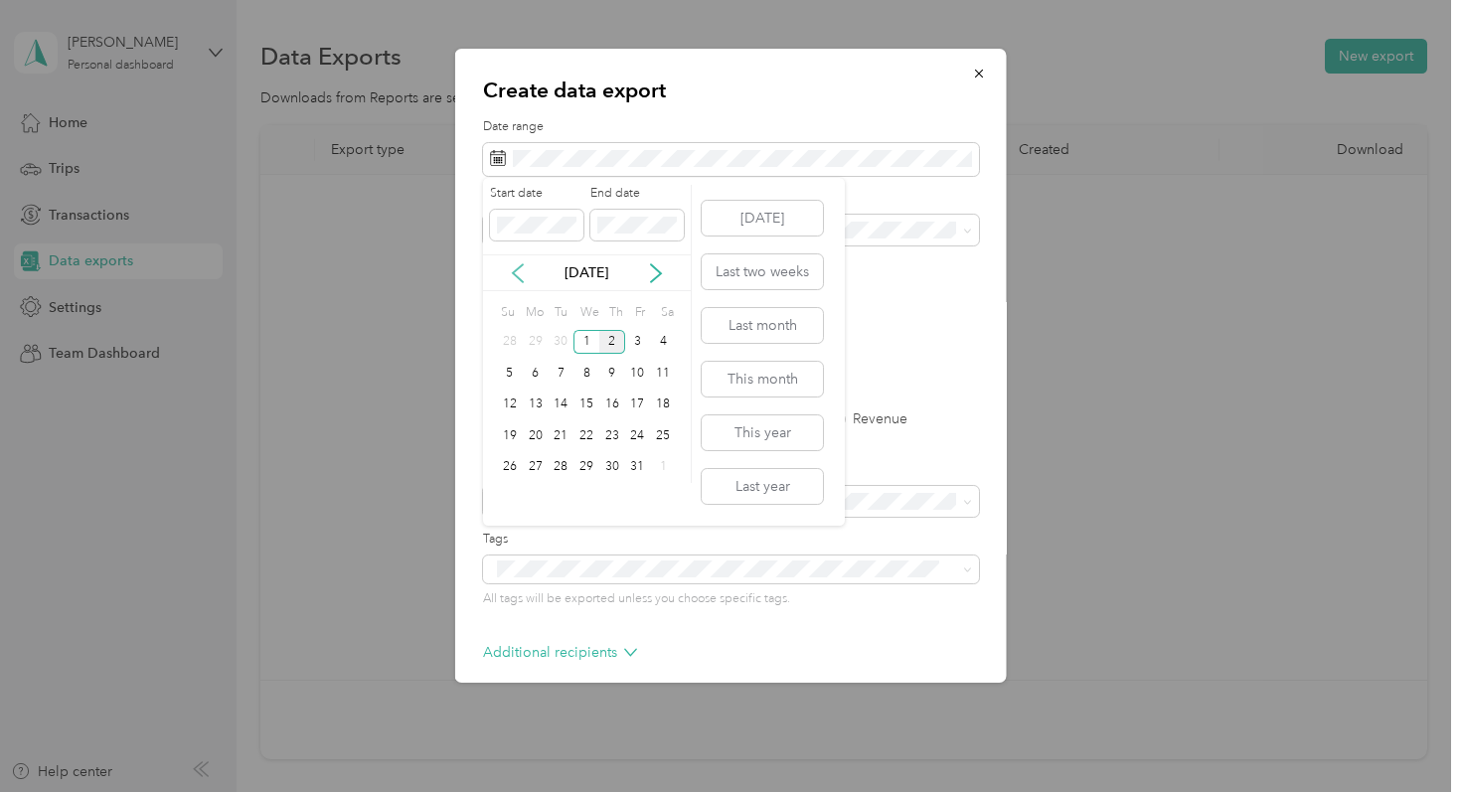
click at [518, 276] on icon at bounding box center [518, 273] width 10 height 18
click at [534, 345] on div "1" at bounding box center [536, 342] width 26 height 25
click at [565, 472] on div "30" at bounding box center [561, 467] width 26 height 25
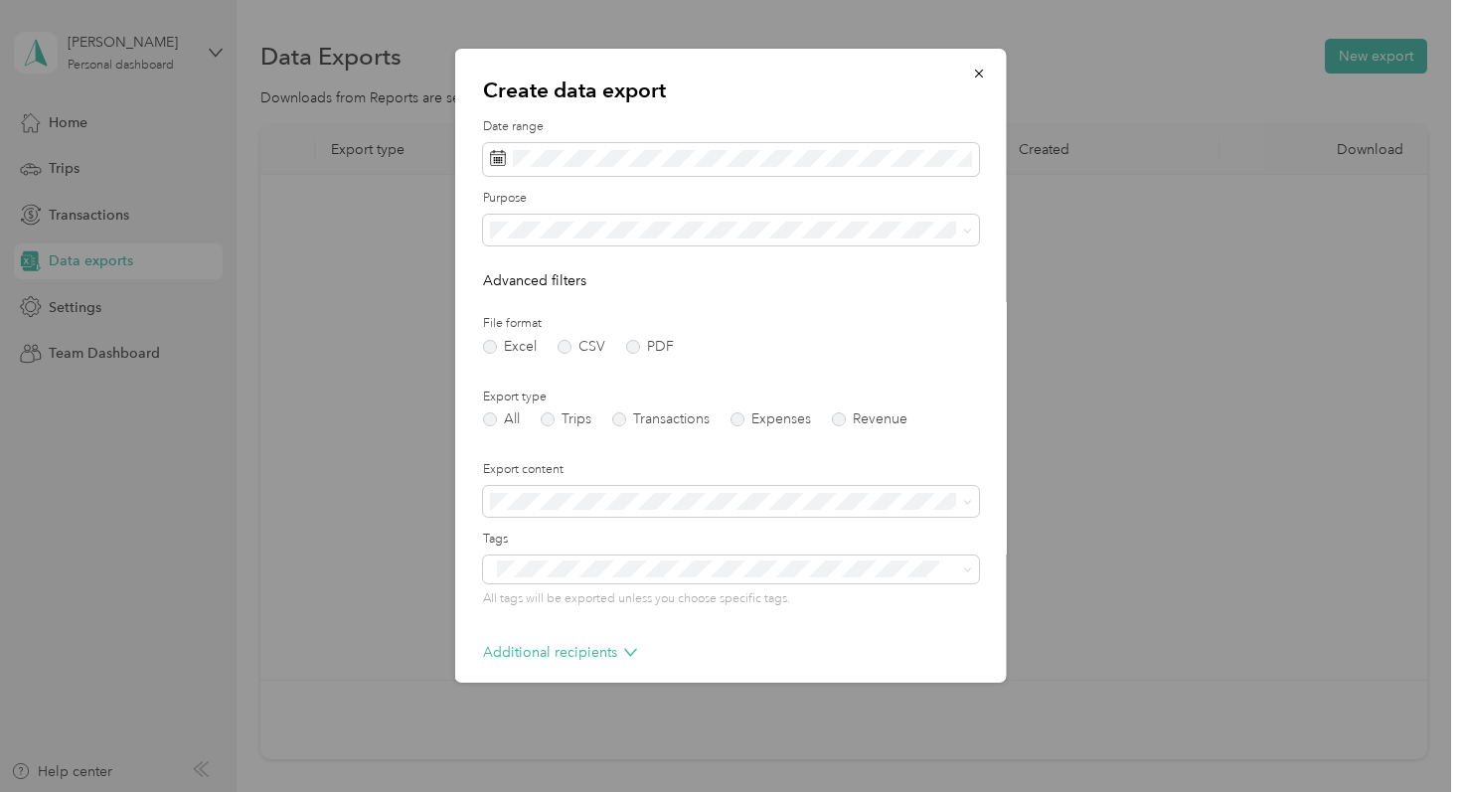
scroll to position [88, 0]
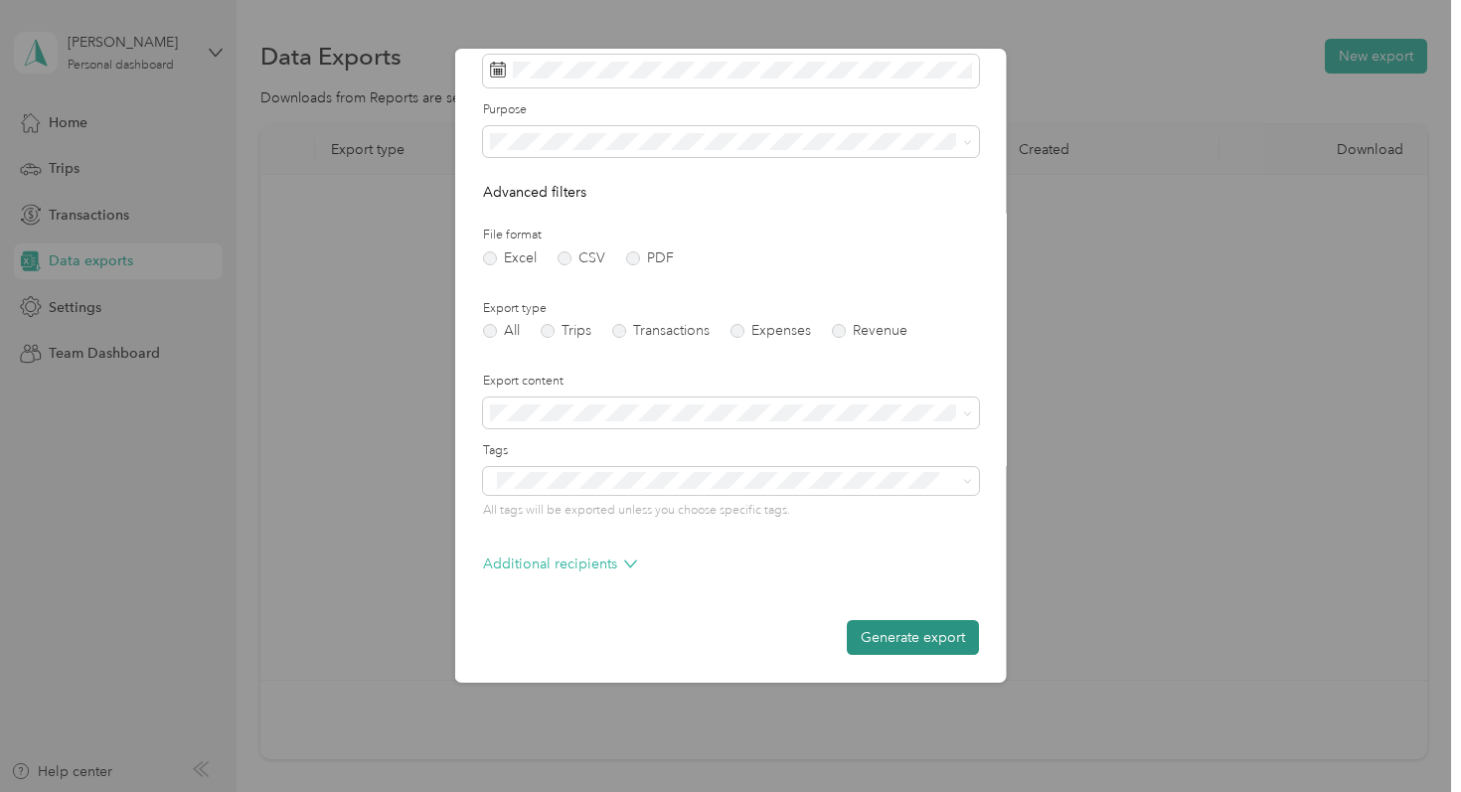
click at [901, 630] on button "Generate export" at bounding box center [913, 637] width 132 height 35
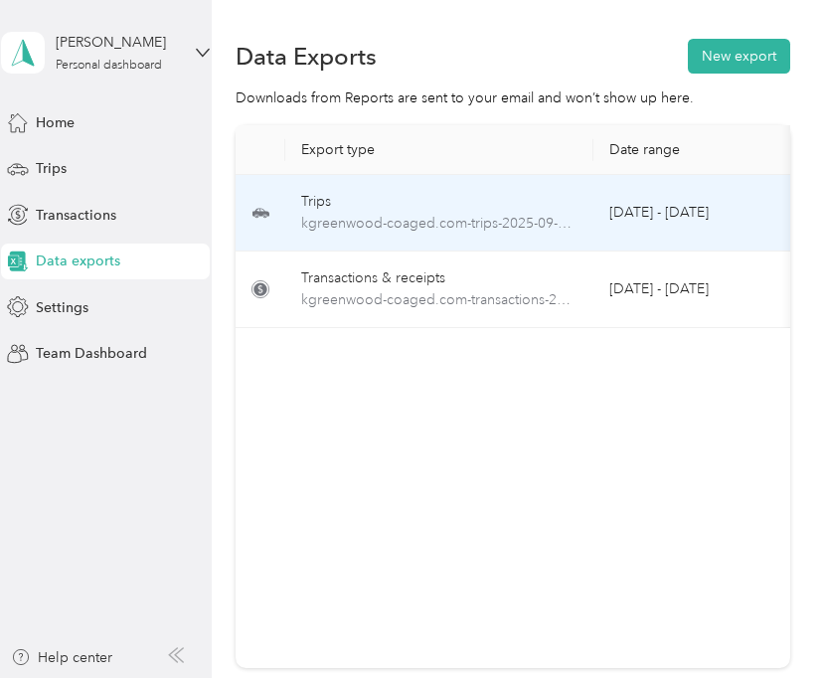
click at [601, 219] on td "September 1 - 30, 2025" at bounding box center [692, 213] width 199 height 77
click at [534, 221] on span "kgreenwood-coaged.com-trips-2025-09-01-2025-09-30.xlsx" at bounding box center [439, 224] width 276 height 22
click at [475, 228] on span "kgreenwood-coaged.com-trips-2025-09-01-2025-09-30.xlsx" at bounding box center [439, 224] width 276 height 22
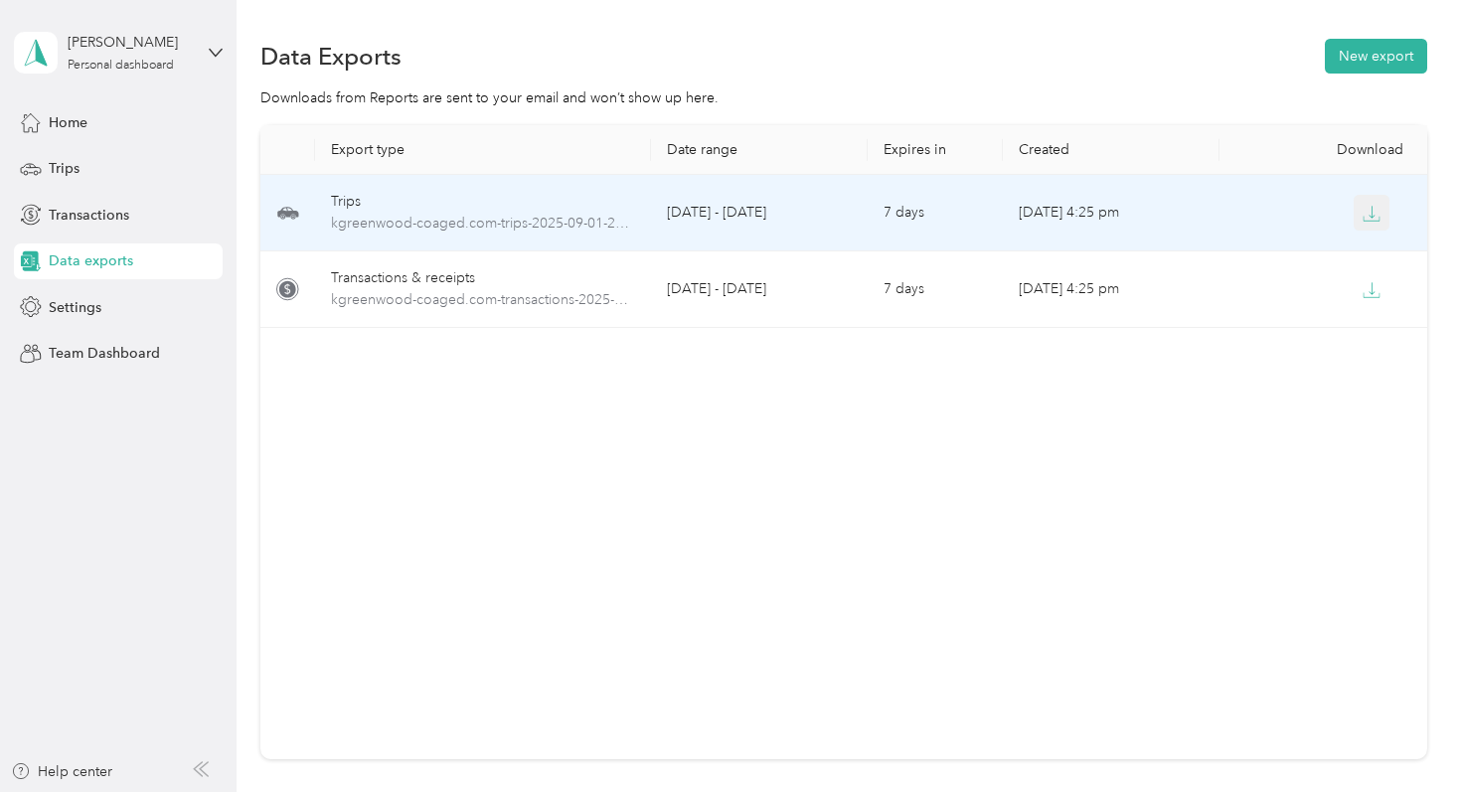
click at [1370, 217] on icon "button" at bounding box center [1372, 214] width 18 height 18
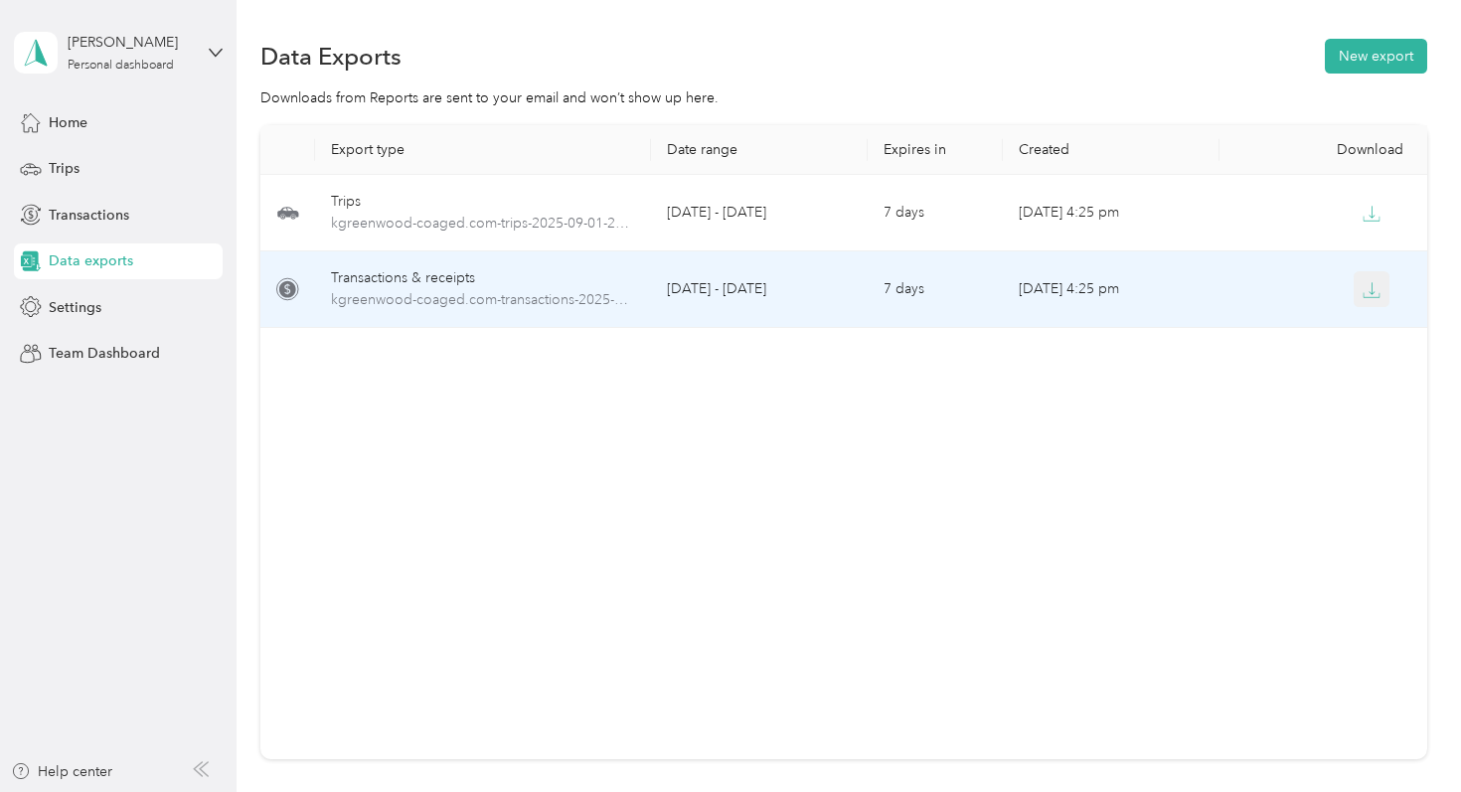
click at [1376, 288] on icon "button" at bounding box center [1372, 290] width 18 height 18
